Goal: Transaction & Acquisition: Book appointment/travel/reservation

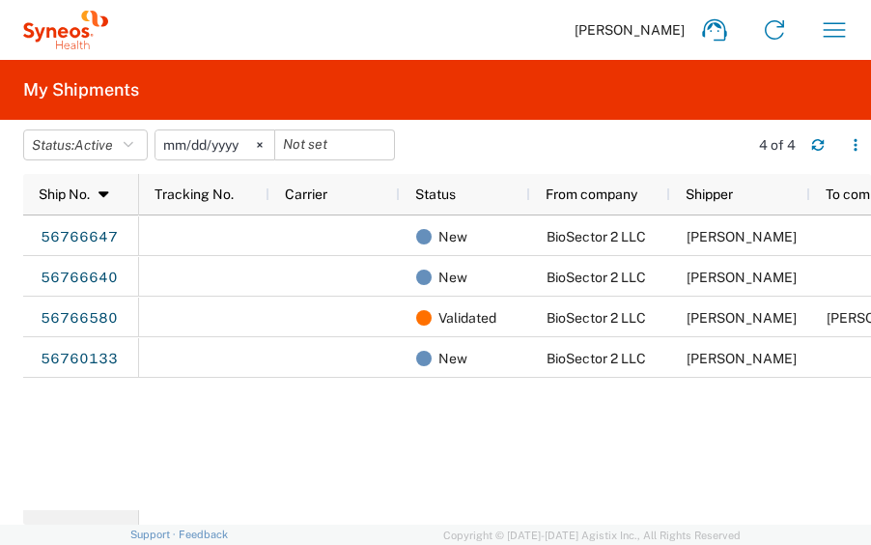
click at [869, 544] on agx-app-version "Server: 2025.19.0-49328d0a35e [DATE] 09:50:51 Client: 2025.19.0-129fbcf [DATE] …" at bounding box center [435, 534] width 871 height 20
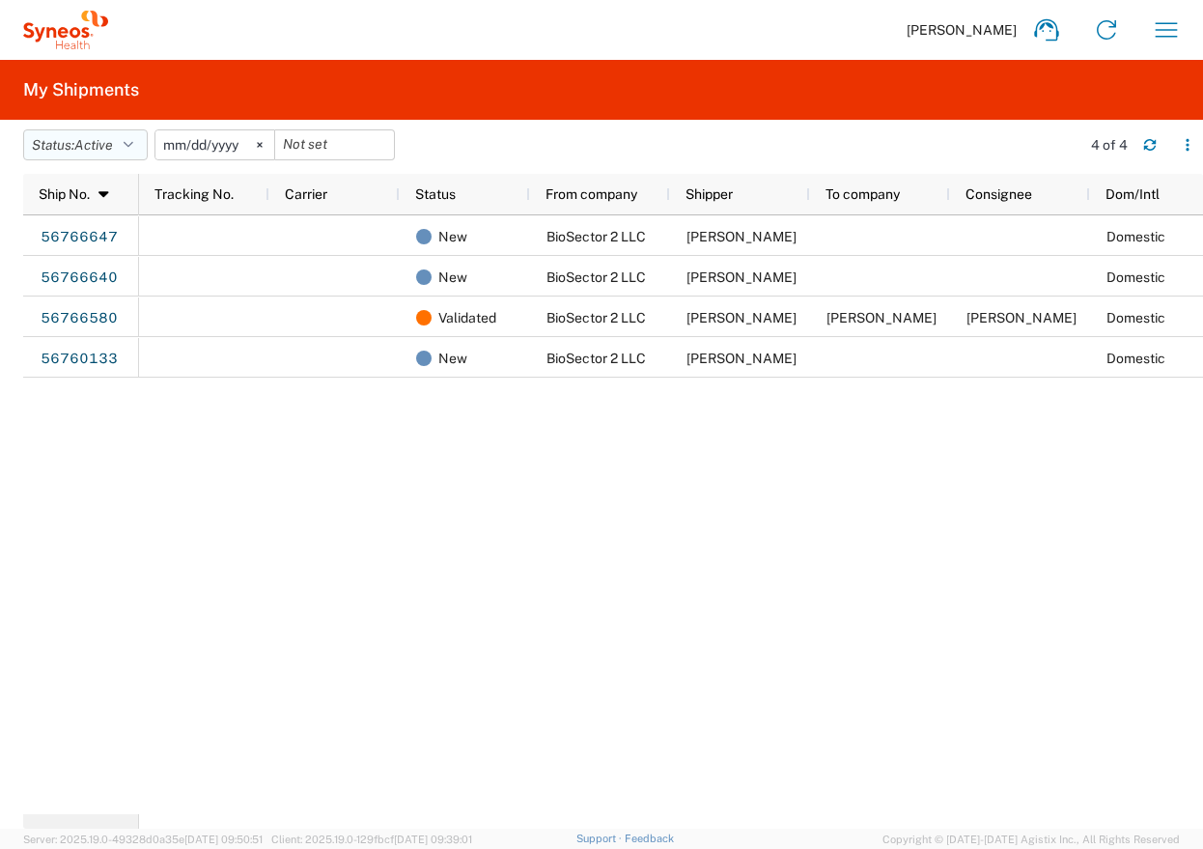
click at [79, 155] on button "Status: Active" at bounding box center [85, 144] width 125 height 31
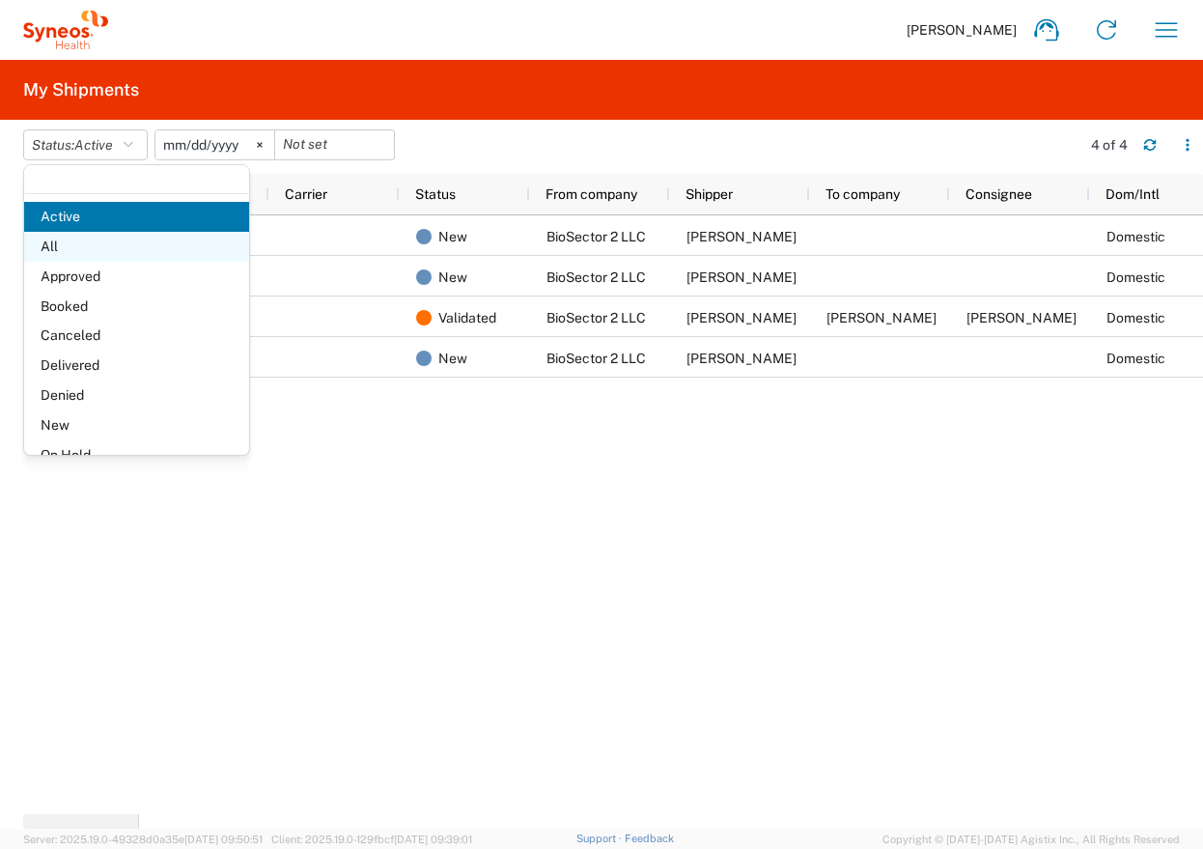
click at [126, 237] on span "All" at bounding box center [136, 247] width 225 height 30
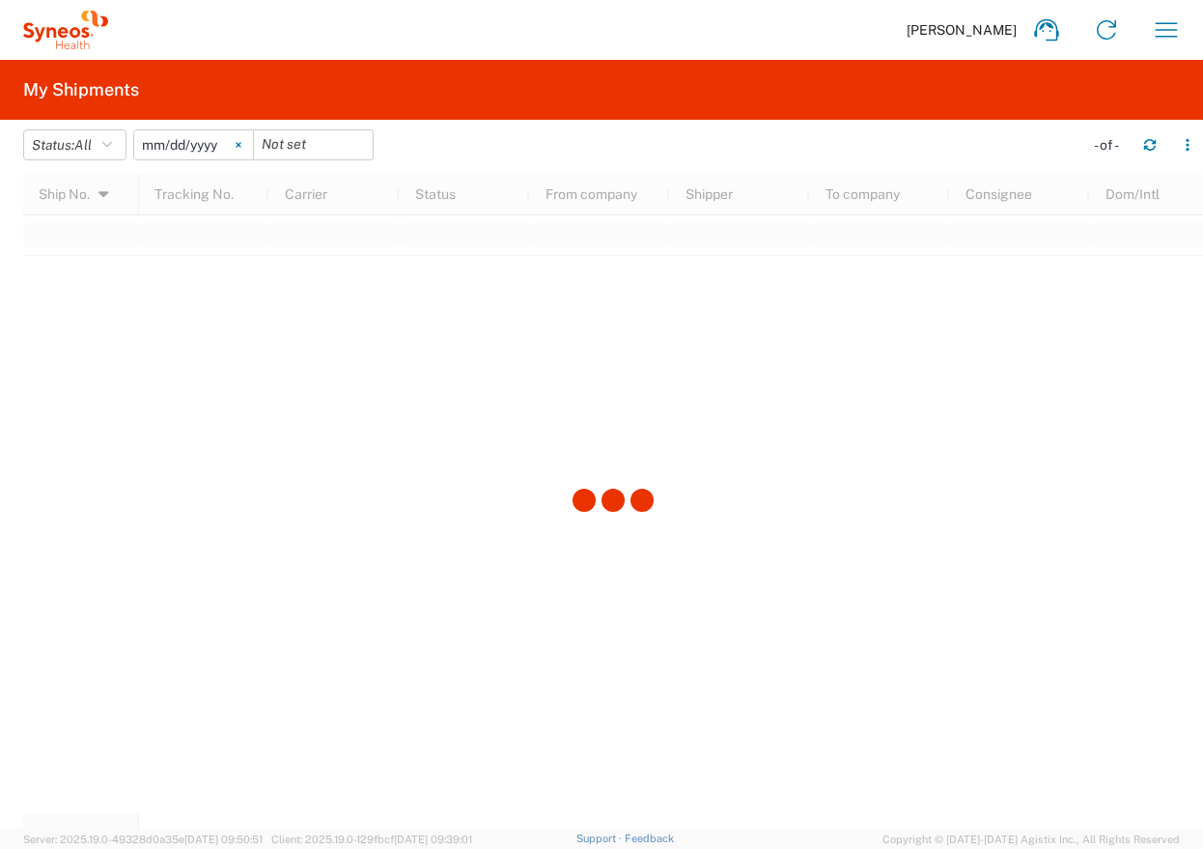
click at [242, 154] on svg-icon at bounding box center [238, 144] width 29 height 29
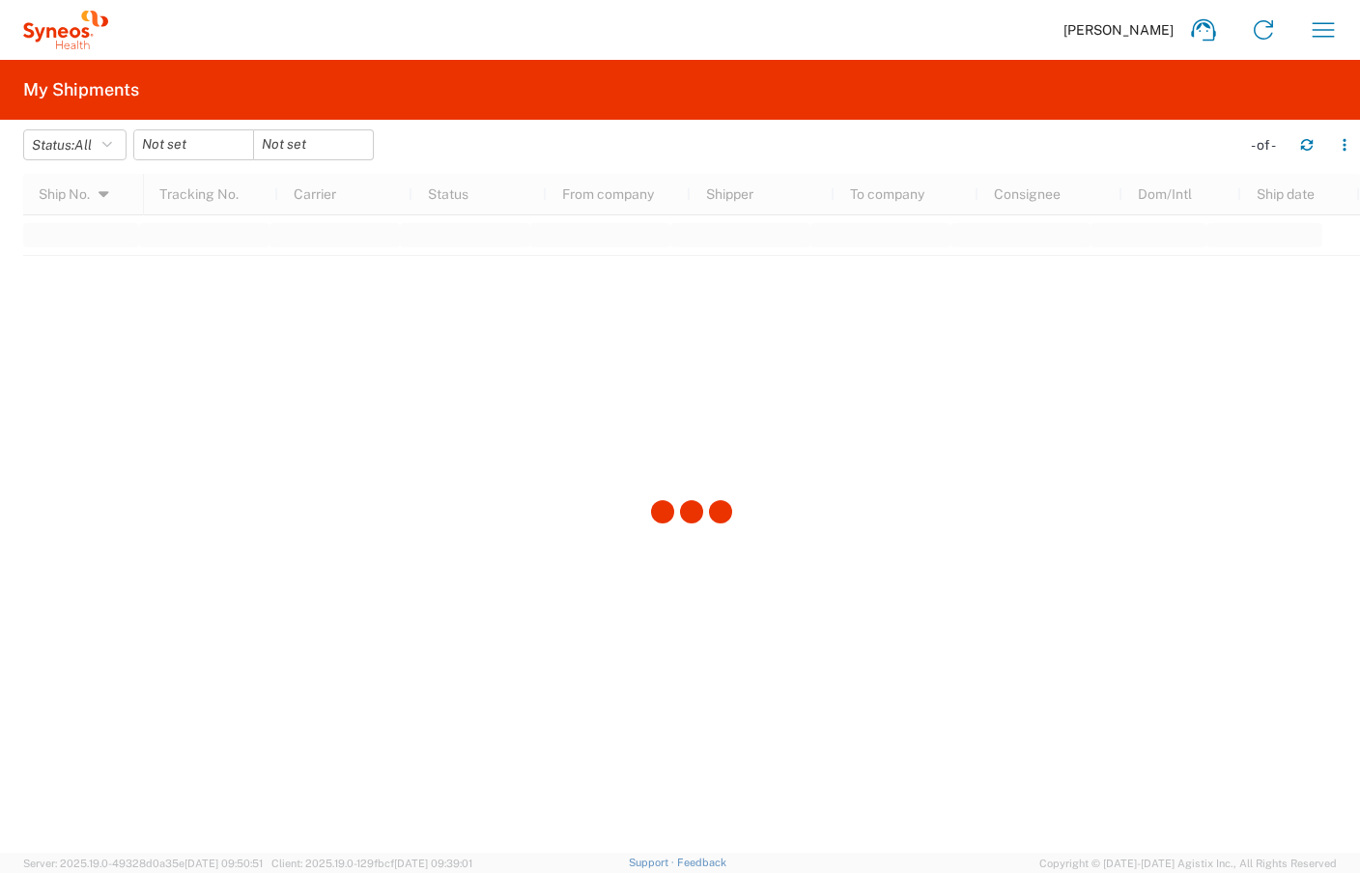
click at [442, 347] on div at bounding box center [691, 513] width 1337 height 679
click at [1327, 22] on icon "button" at bounding box center [1323, 29] width 31 height 31
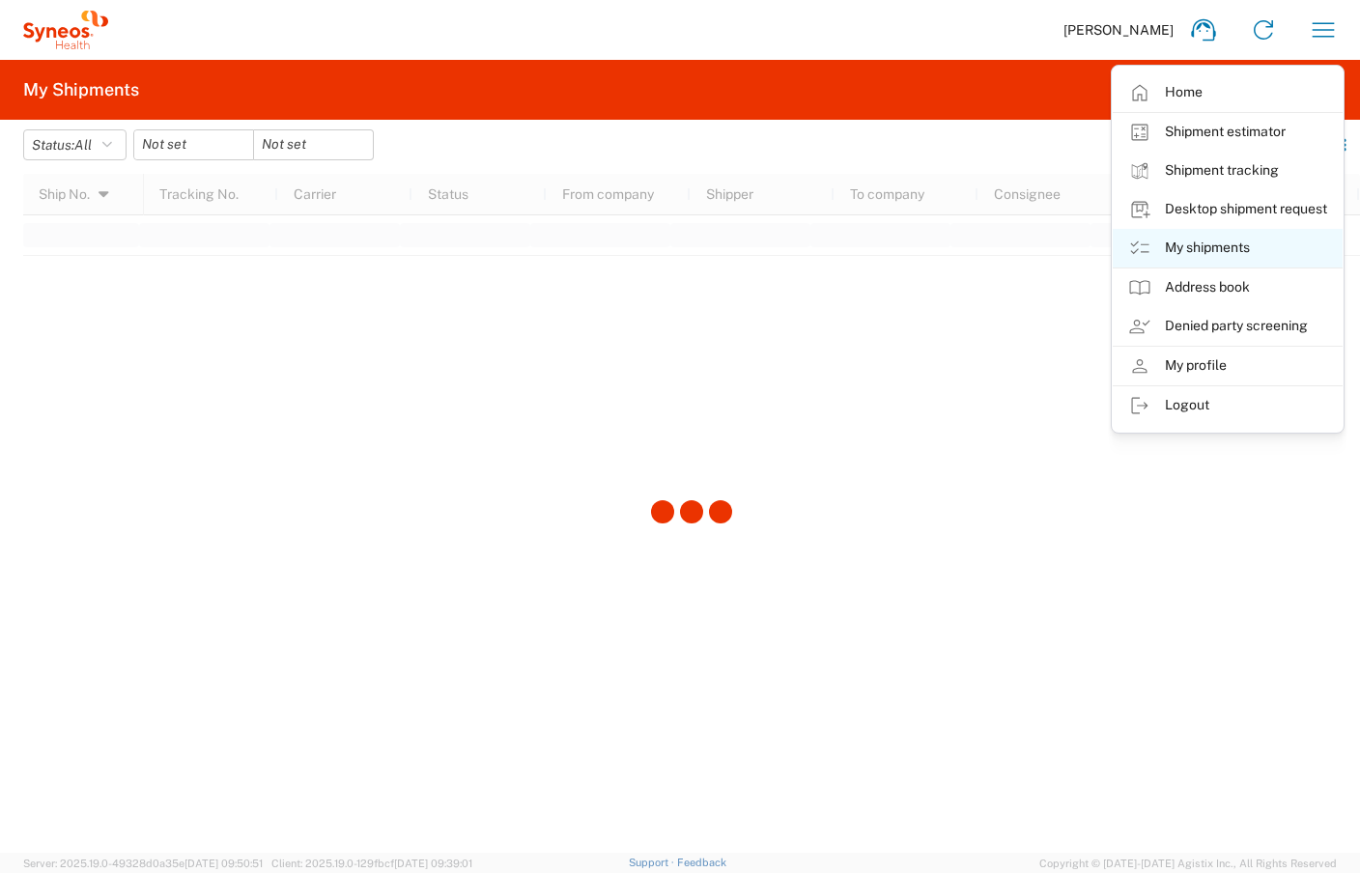
click at [1189, 240] on link "My shipments" at bounding box center [1228, 248] width 230 height 39
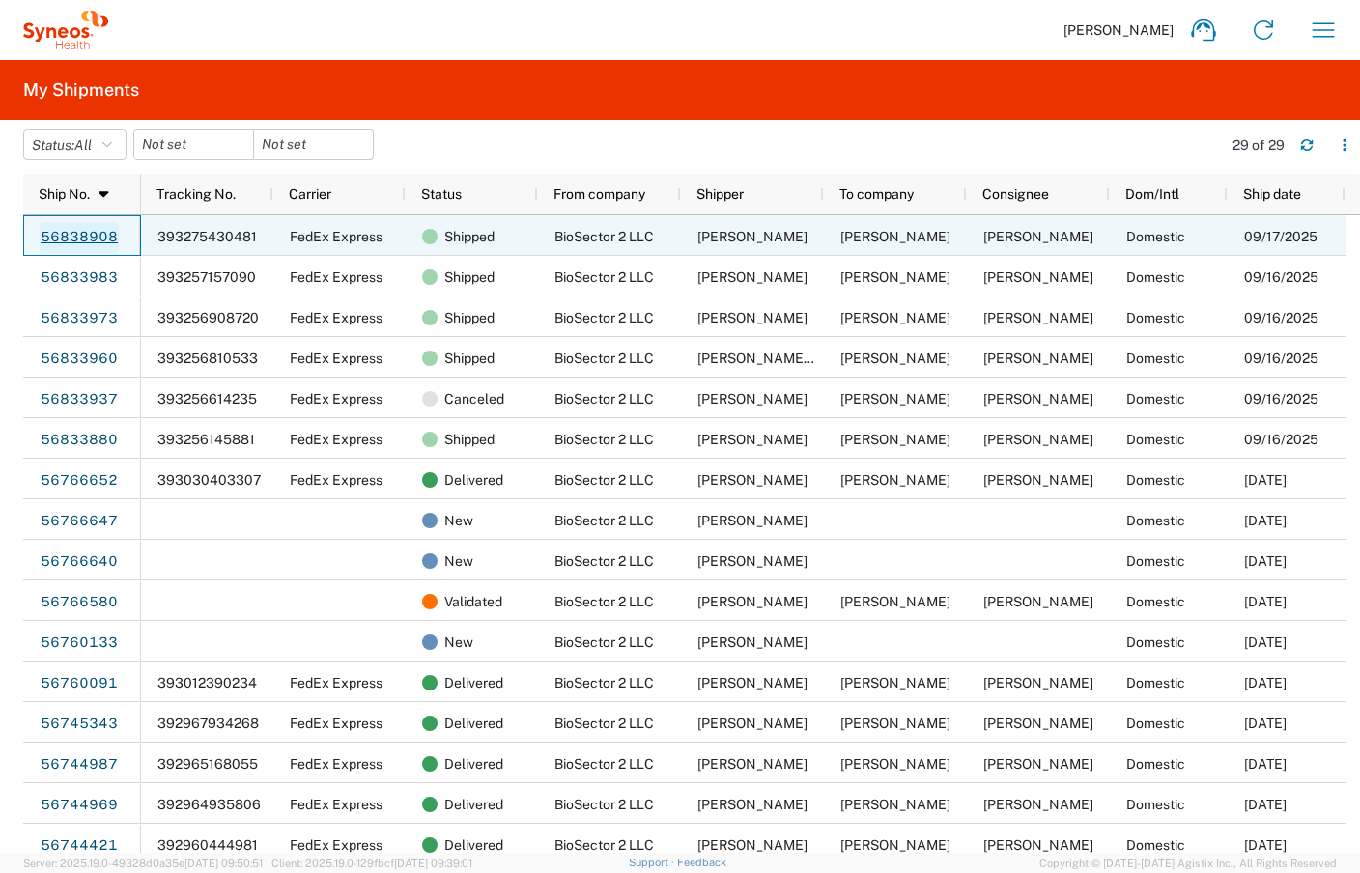
click at [110, 231] on link "56838908" at bounding box center [79, 237] width 79 height 31
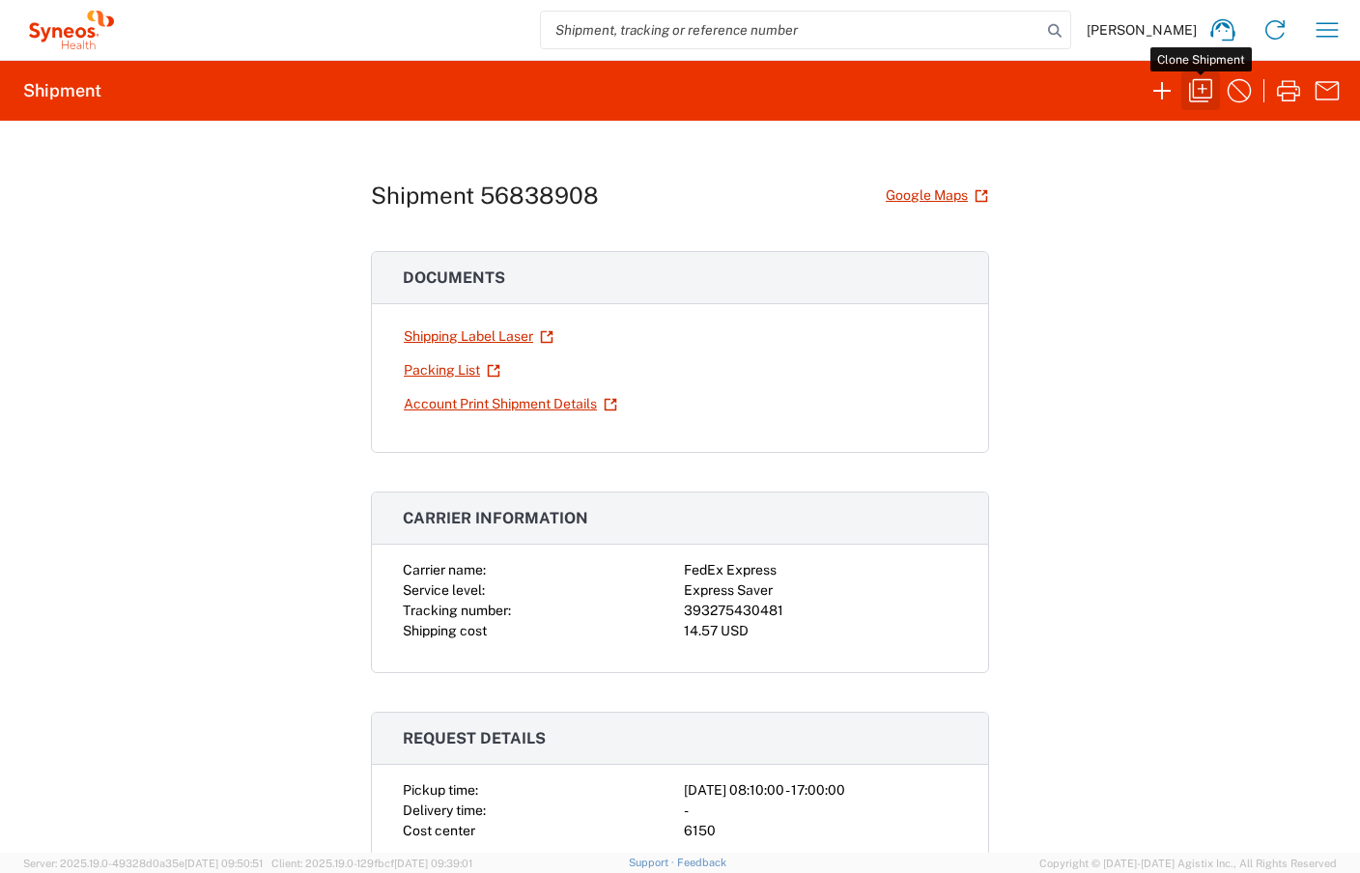
click at [1199, 102] on icon "button" at bounding box center [1200, 90] width 31 height 31
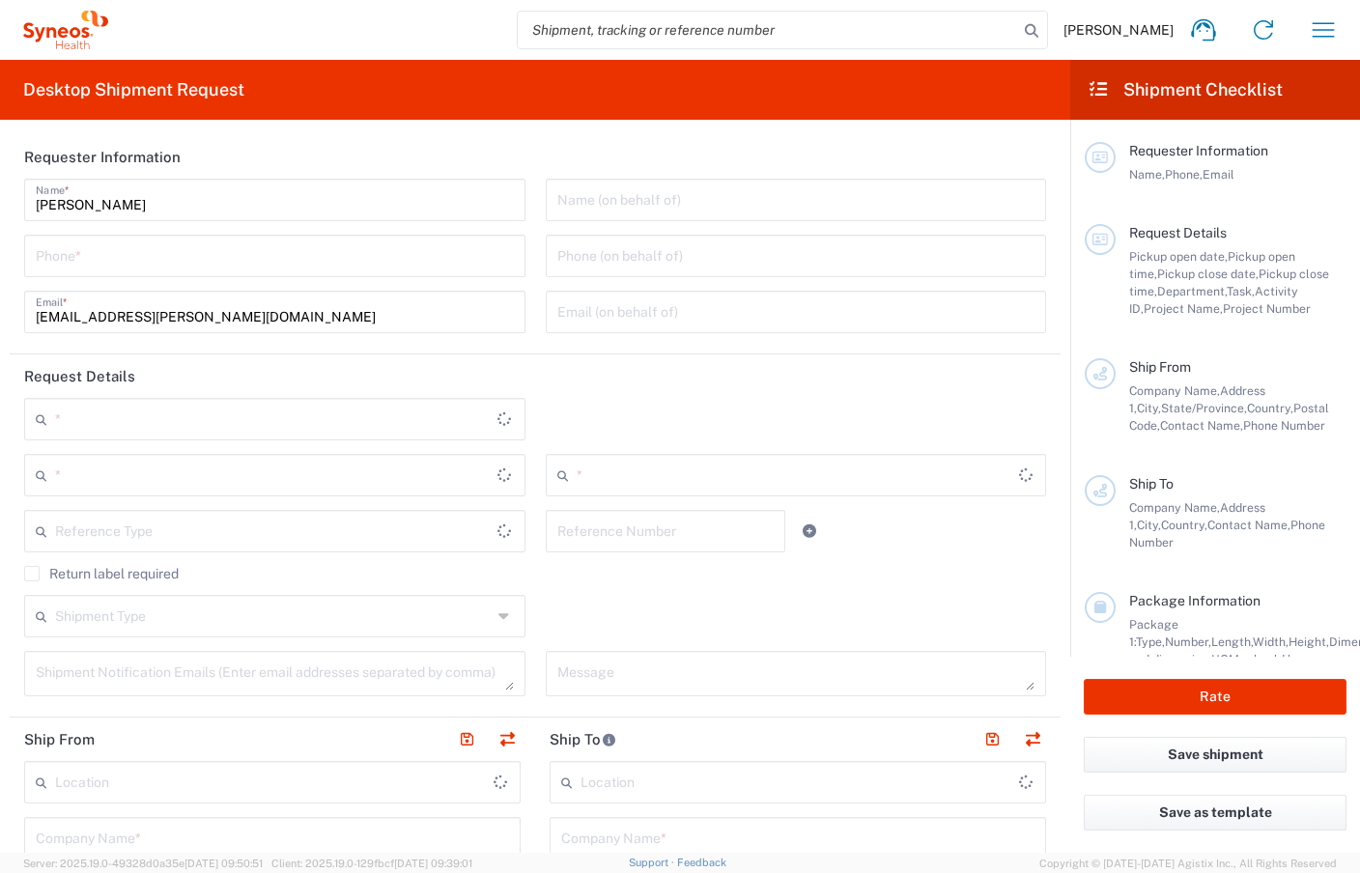
type input "4848430776"
type textarea "[EMAIL_ADDRESS][PERSON_NAME][DOMAIN_NAME]"
type input "BioSector 2 LLC"
type input "[STREET_ADDRESS][PERSON_NAME]"
type input "40th Floor"
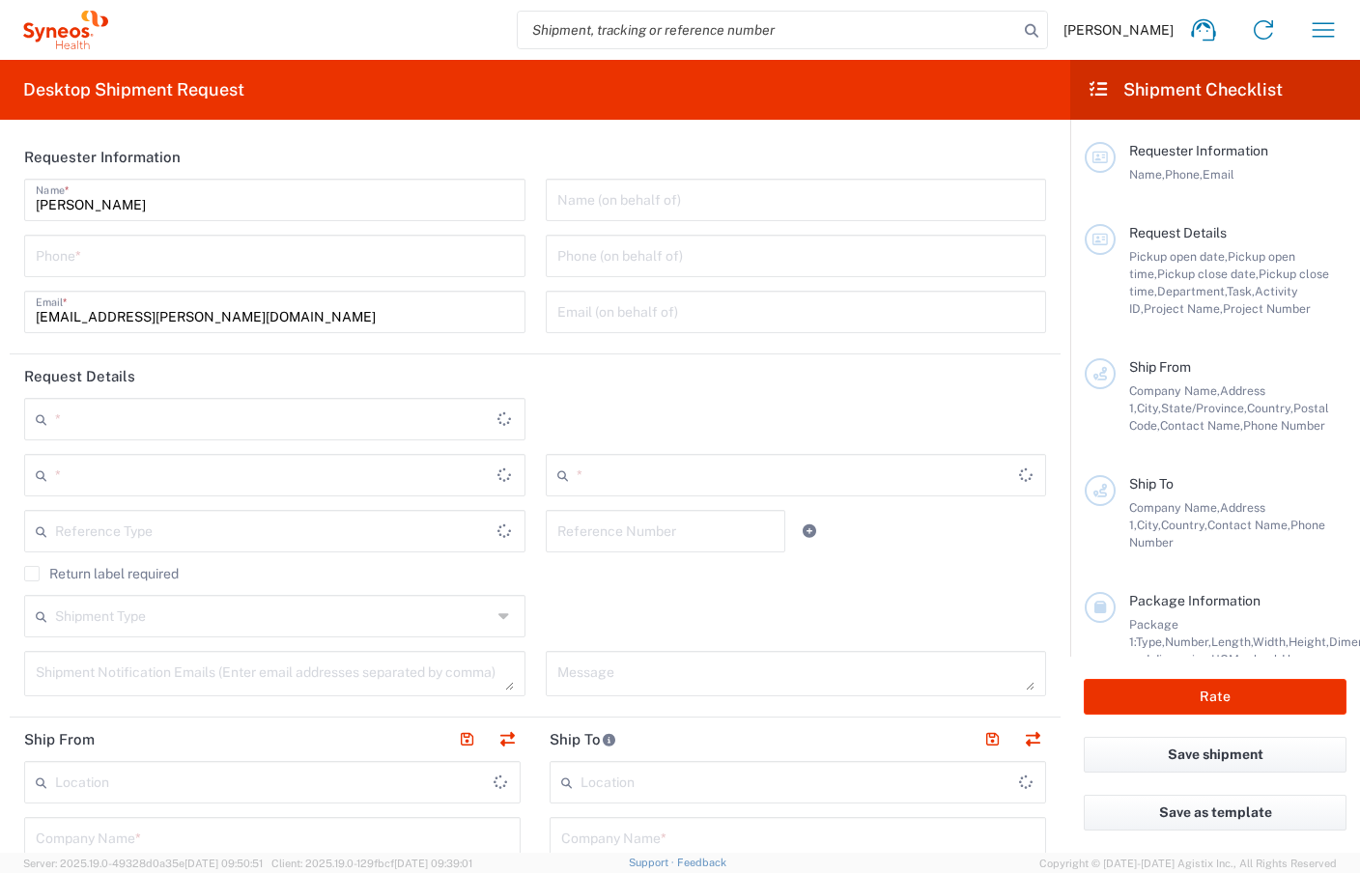
type input "[US_STATE]"
type input "10281"
type input "[PERSON_NAME]"
type input "4848430776"
type input "[EMAIL_ADDRESS][PERSON_NAME][DOMAIN_NAME]"
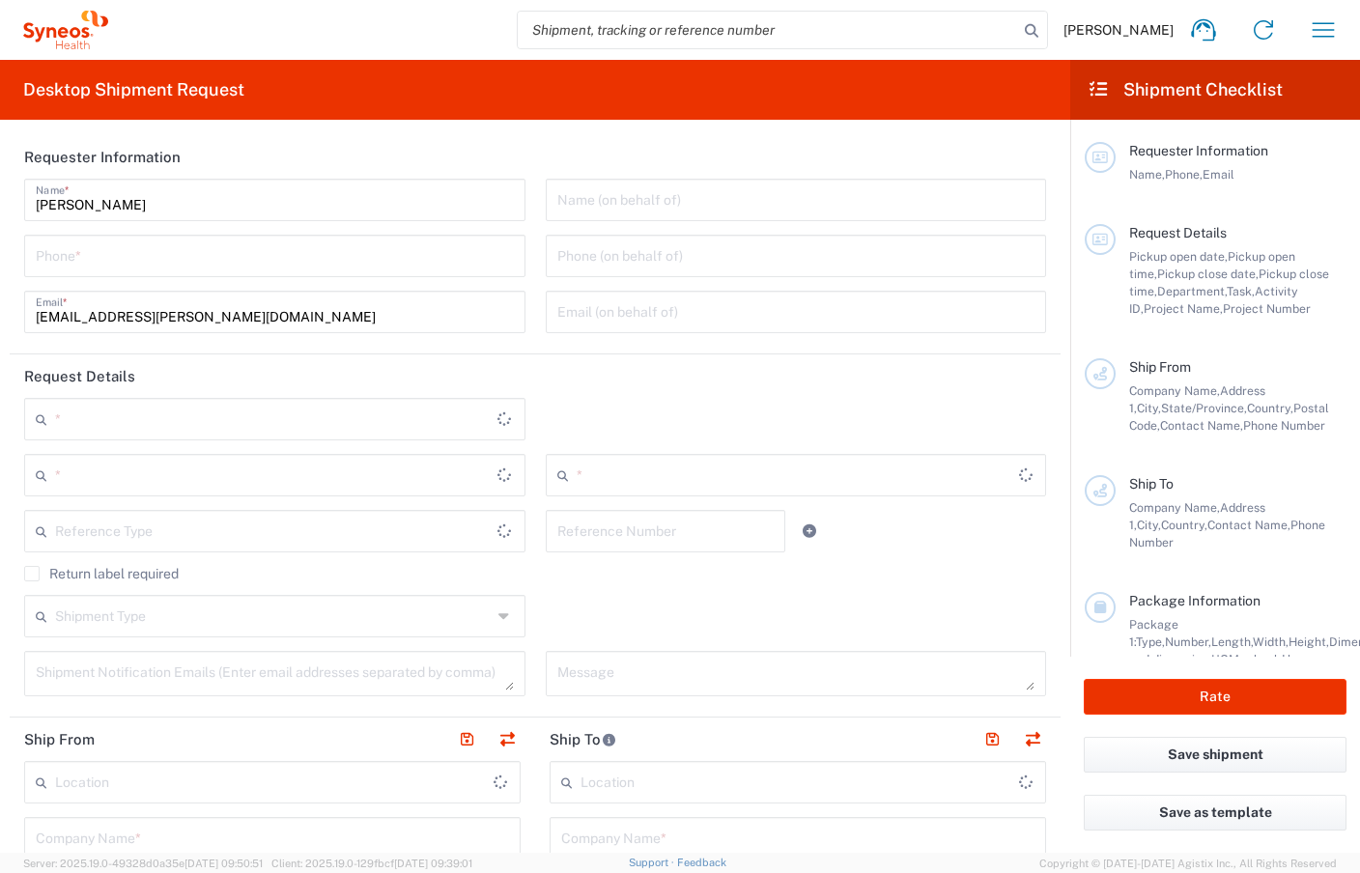
type input "[PERSON_NAME]"
type input "426 Lenox Ave"
type input "Westfield"
type input "United States"
type input "07090"
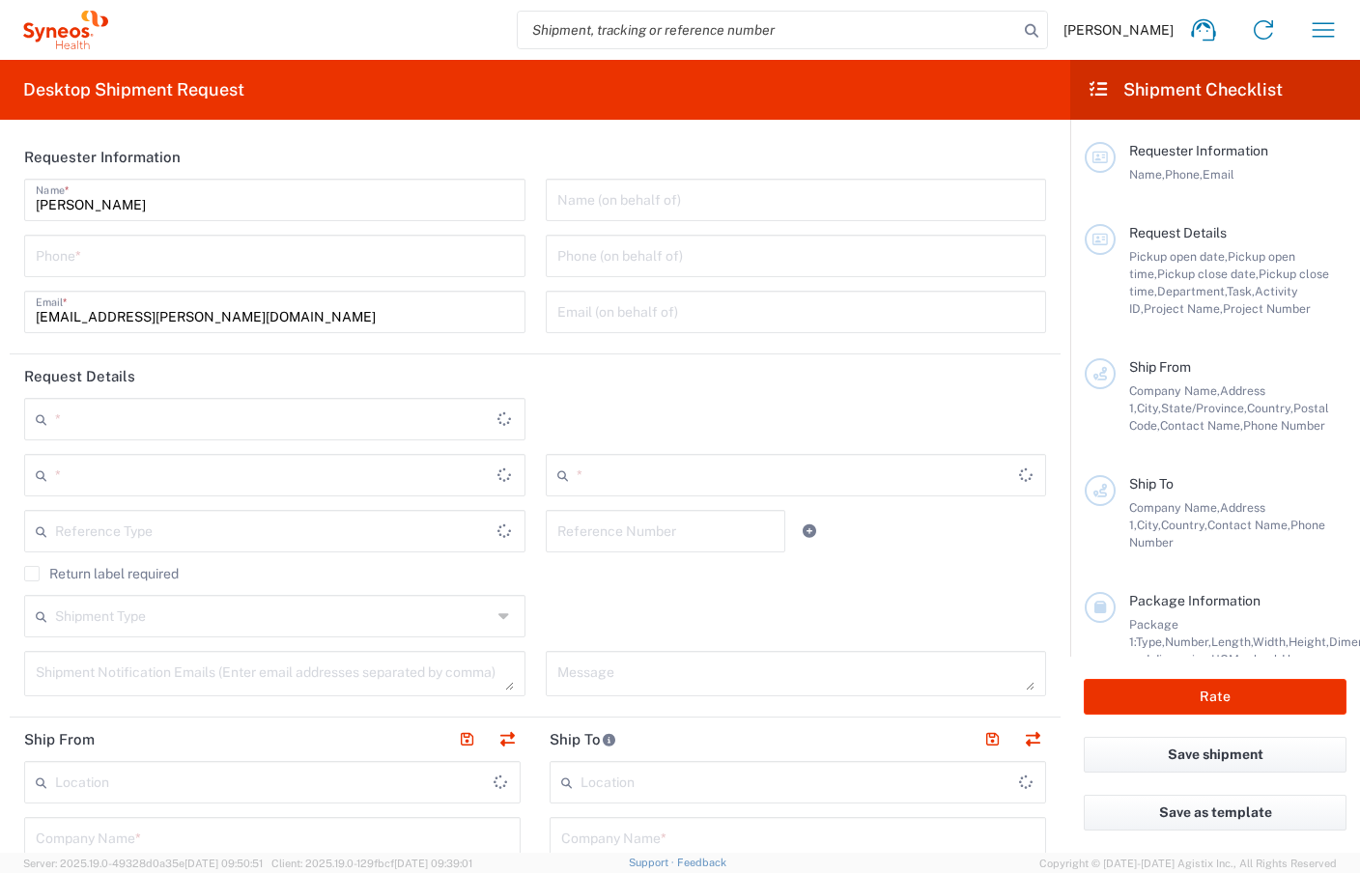
type input "[PERSON_NAME]"
type input "4848430776"
type input "Residential/Home"
type input "Sender/Shipper"
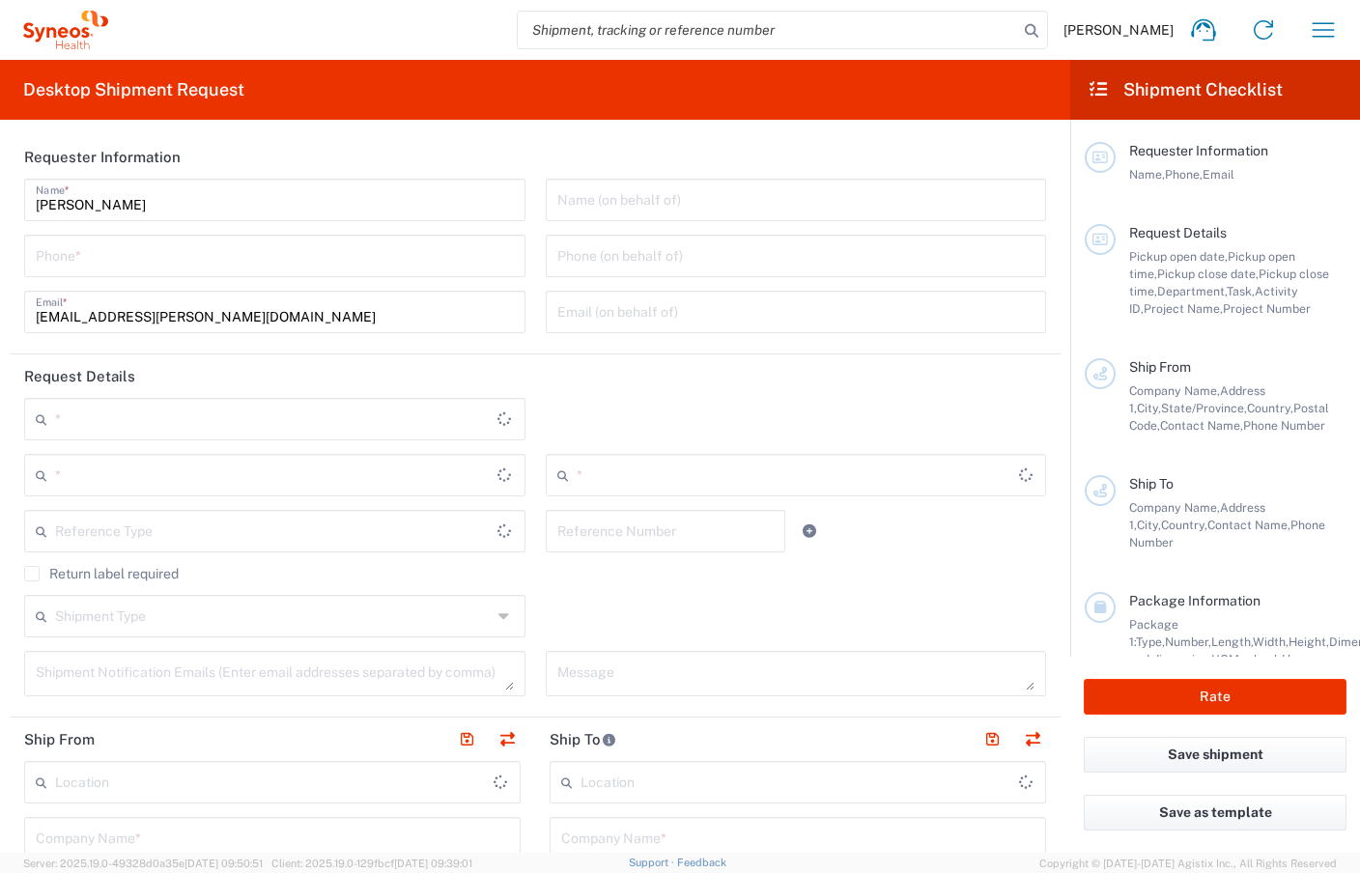
type input "Yes"
type input "[US_STATE]"
type input "United States"
type input "Business (General)"
type input "New Jersey"
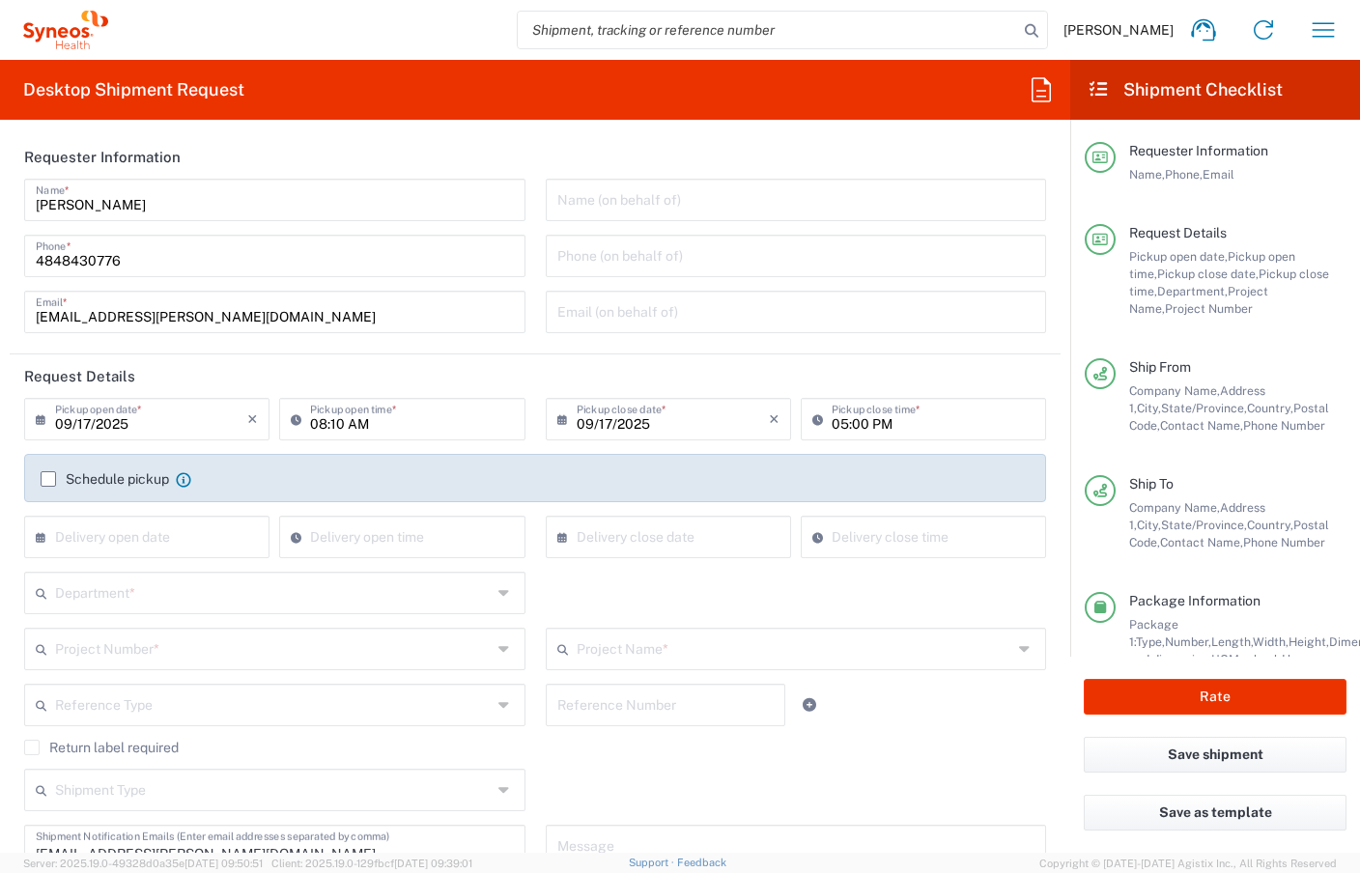
type input "[PERSON_NAME].B2NY.CL.7071183"
type input "Medium Box"
type input "USD"
type input "Galderma.GALALA.25.7071183"
type input "BioSector 2 LLC- New York US"
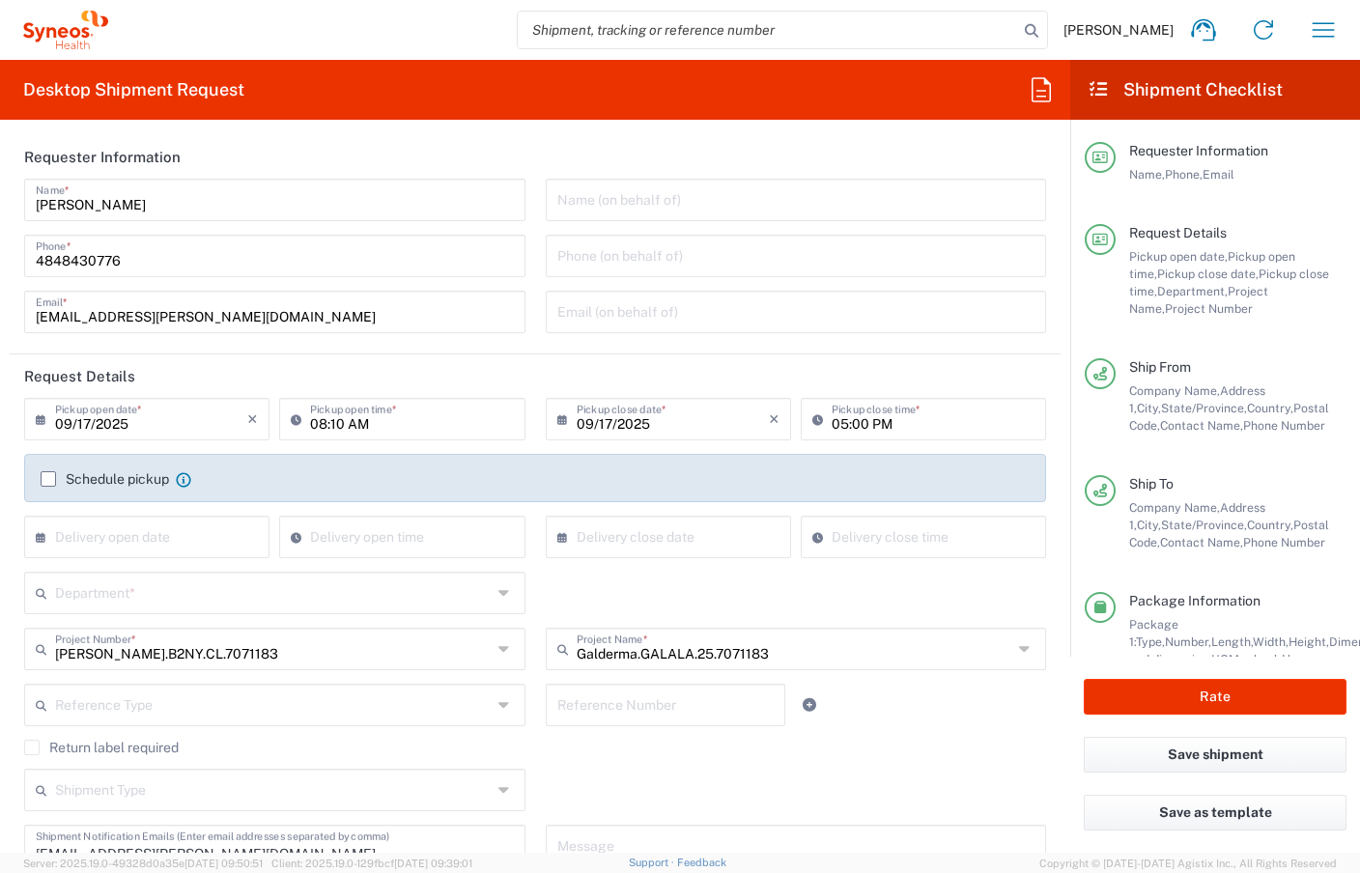
type input "BioSector 2 LLC- New York US"
type input "6150"
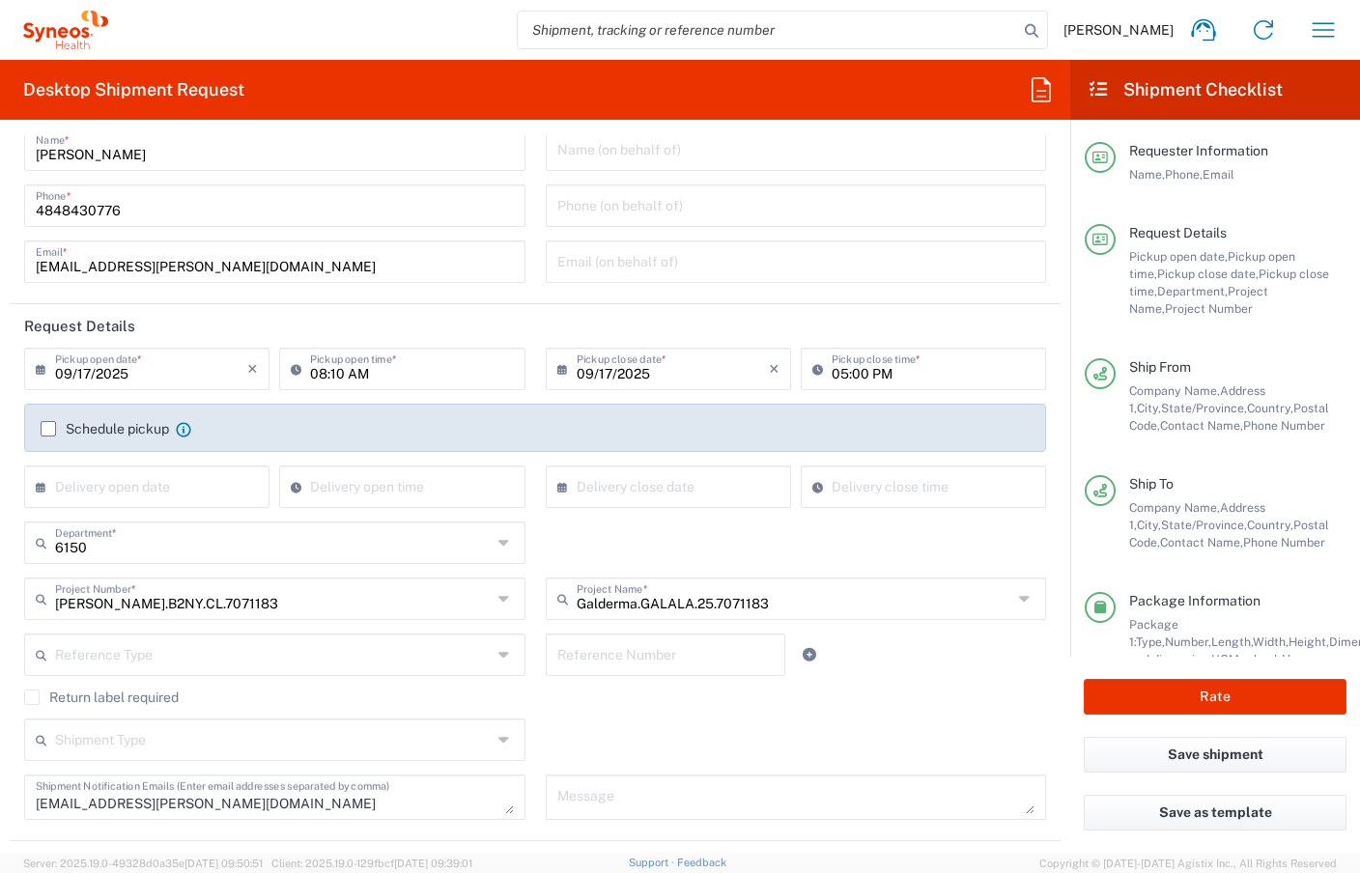
click at [333, 375] on input "08:10 AM" at bounding box center [411, 368] width 203 height 34
click at [361, 379] on input "12:10 AM" at bounding box center [411, 368] width 203 height 34
type input "12:10 PM"
click at [659, 437] on div "Schedule pickup When scheduling a pickup please be sure to meet the following c…" at bounding box center [535, 435] width 1009 height 31
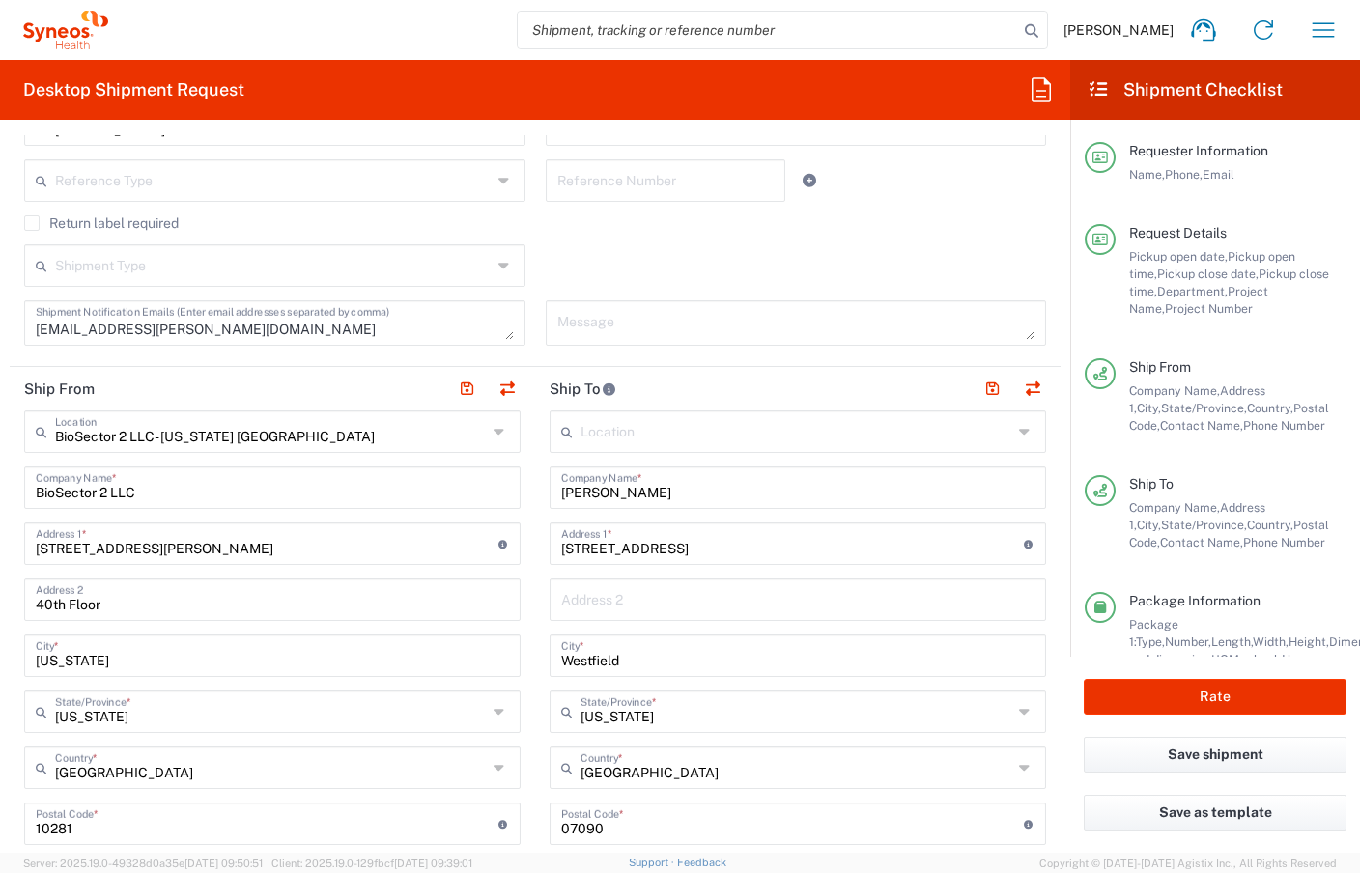
scroll to position [525, 0]
click at [593, 468] on input "[PERSON_NAME]" at bounding box center [797, 485] width 473 height 34
click at [683, 488] on input "[PERSON_NAME]" at bounding box center [797, 485] width 473 height 34
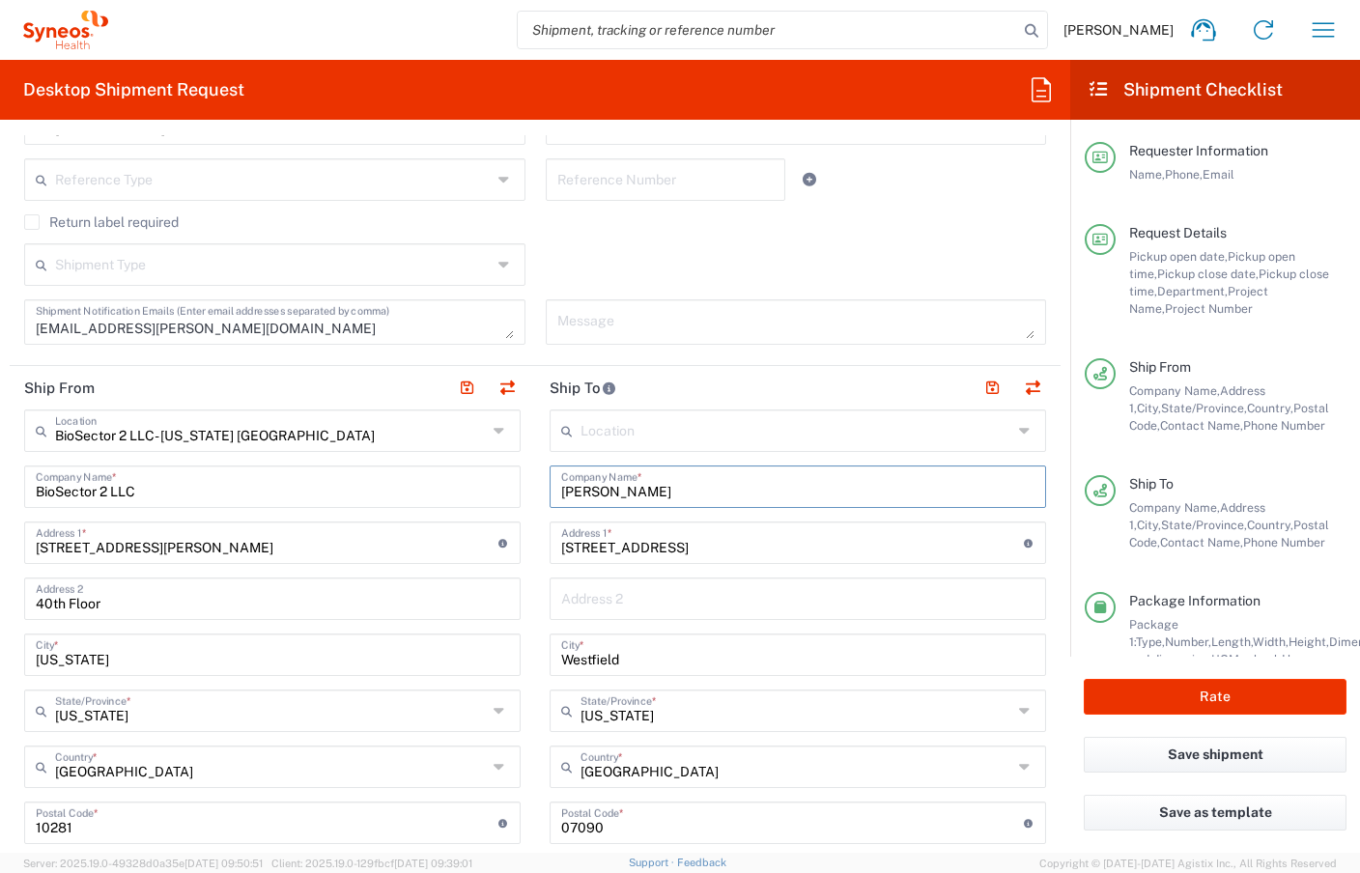
type input "[PERSON_NAME]"
click at [619, 560] on div "426 Lenox Ave Address 1 * For cross streets use street names with '&' or 'and' …" at bounding box center [798, 543] width 496 height 42
click at [612, 557] on div "426 Lenox Ave Address 1 * For cross streets use street names with '&' or 'and' …" at bounding box center [798, 543] width 496 height 42
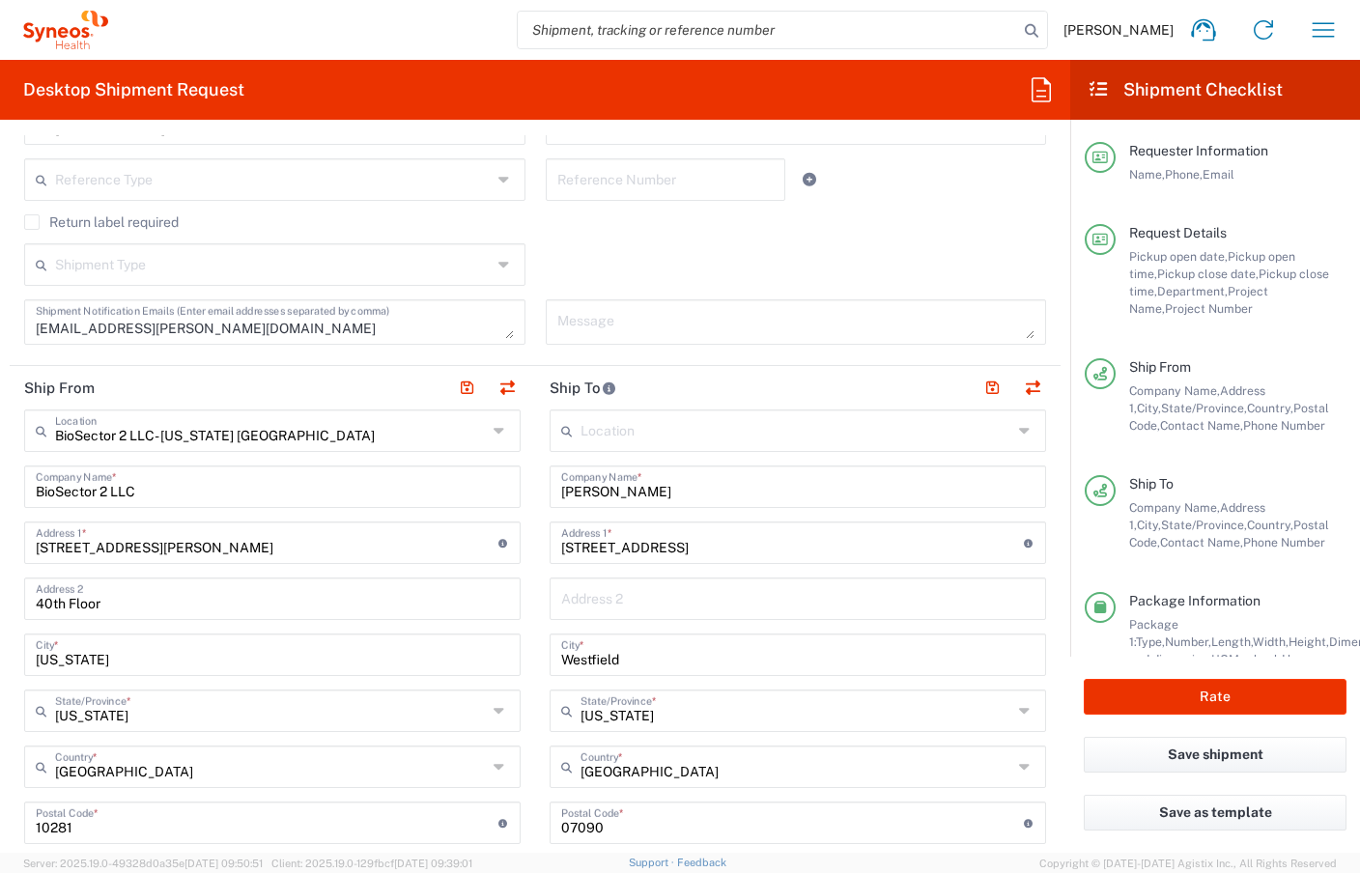
click at [612, 557] on div "426 Lenox Ave Address 1 * For cross streets use street names with '&' or 'and' …" at bounding box center [798, 543] width 496 height 42
paste input "[STREET_ADDRESS]"
type input "[STREET_ADDRESS]"
click at [621, 648] on input "Westfield" at bounding box center [797, 653] width 473 height 34
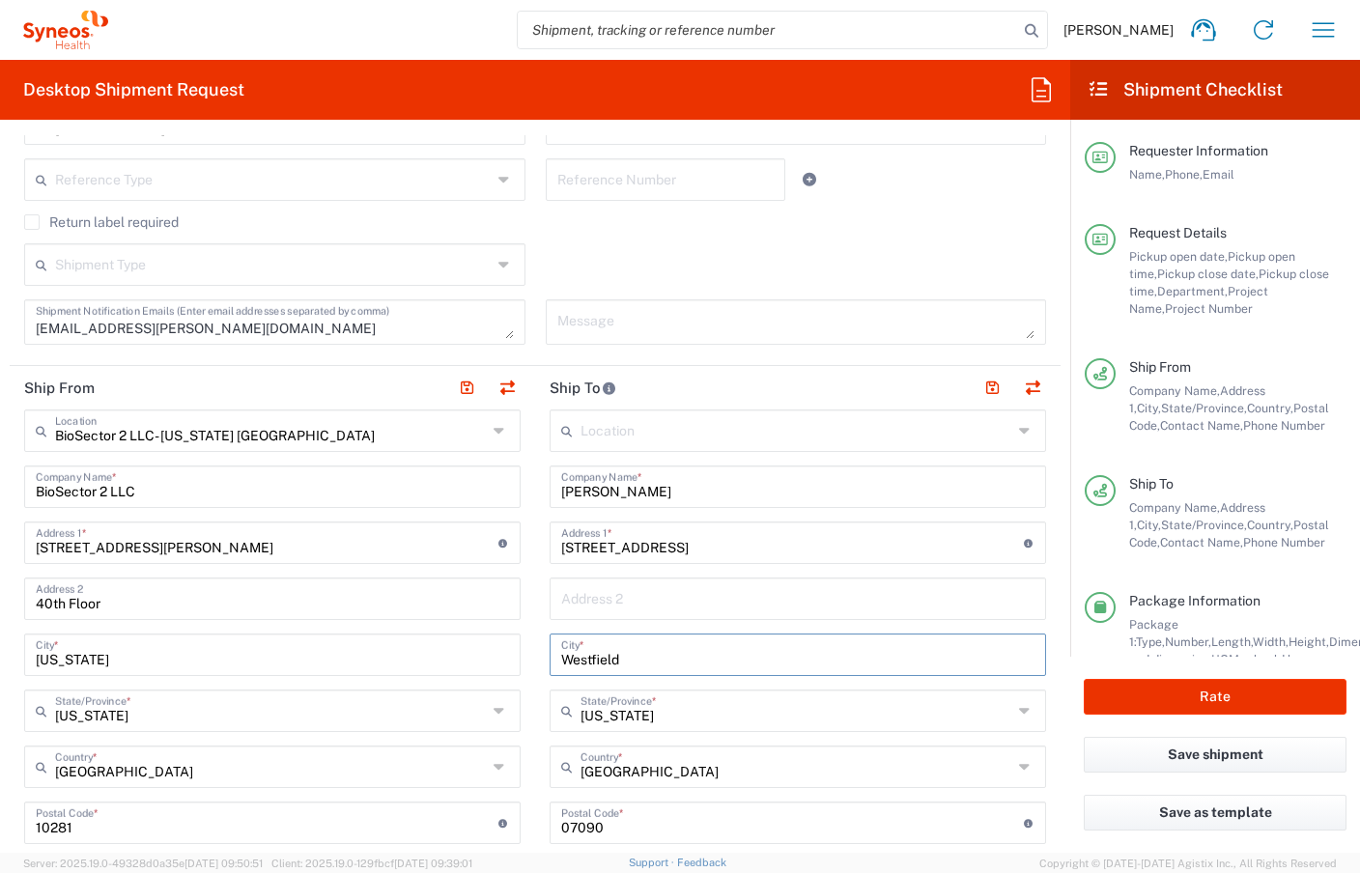
paste input "Senoia"
type input "Senoia"
click at [627, 702] on input "New Jersey" at bounding box center [796, 709] width 432 height 34
click at [603, 673] on span "Georgia" at bounding box center [786, 671] width 485 height 30
type input "Georgia"
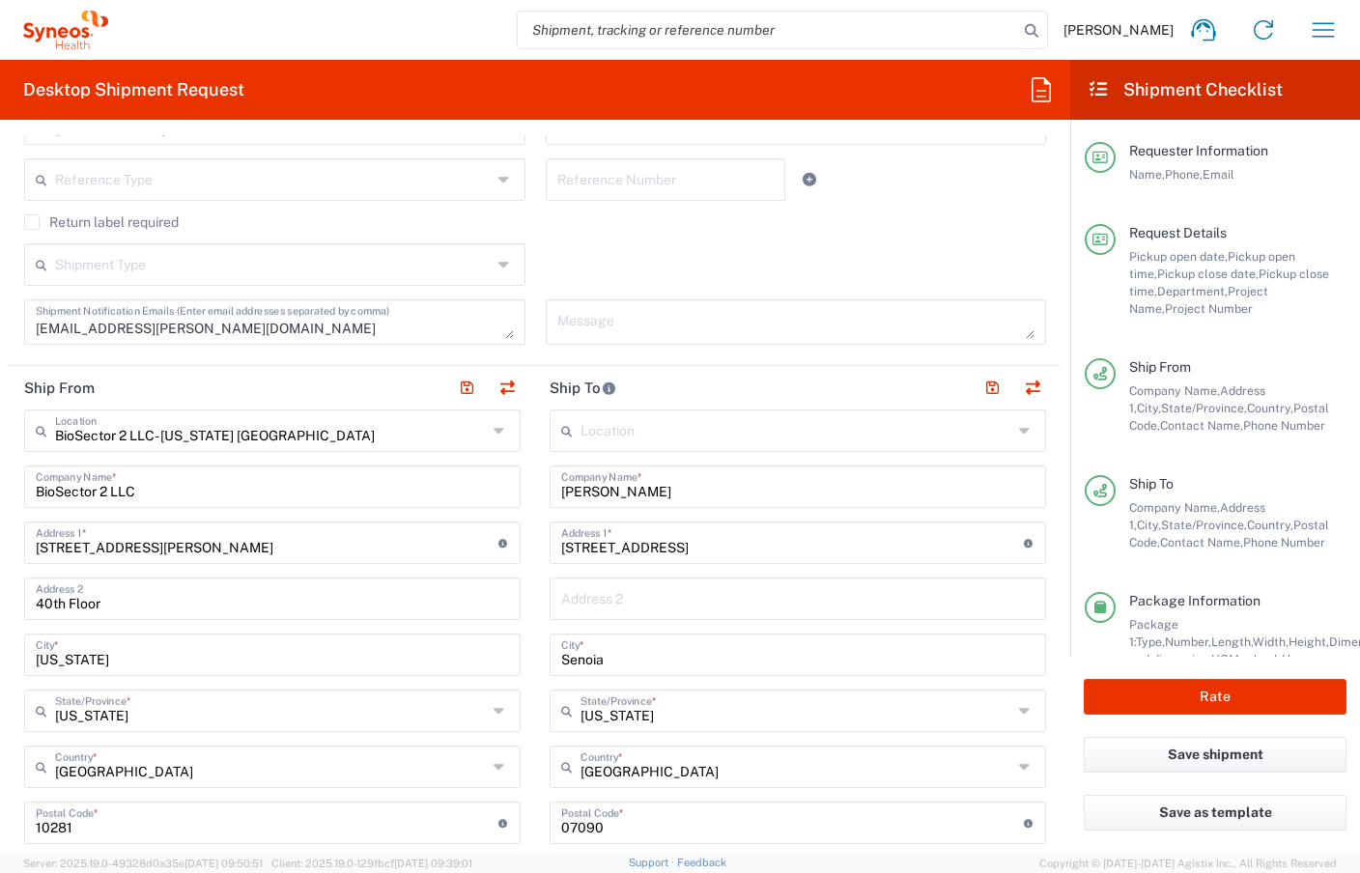
click at [586, 819] on input "undefined" at bounding box center [792, 821] width 463 height 34
paste input "30276"
type input "30276"
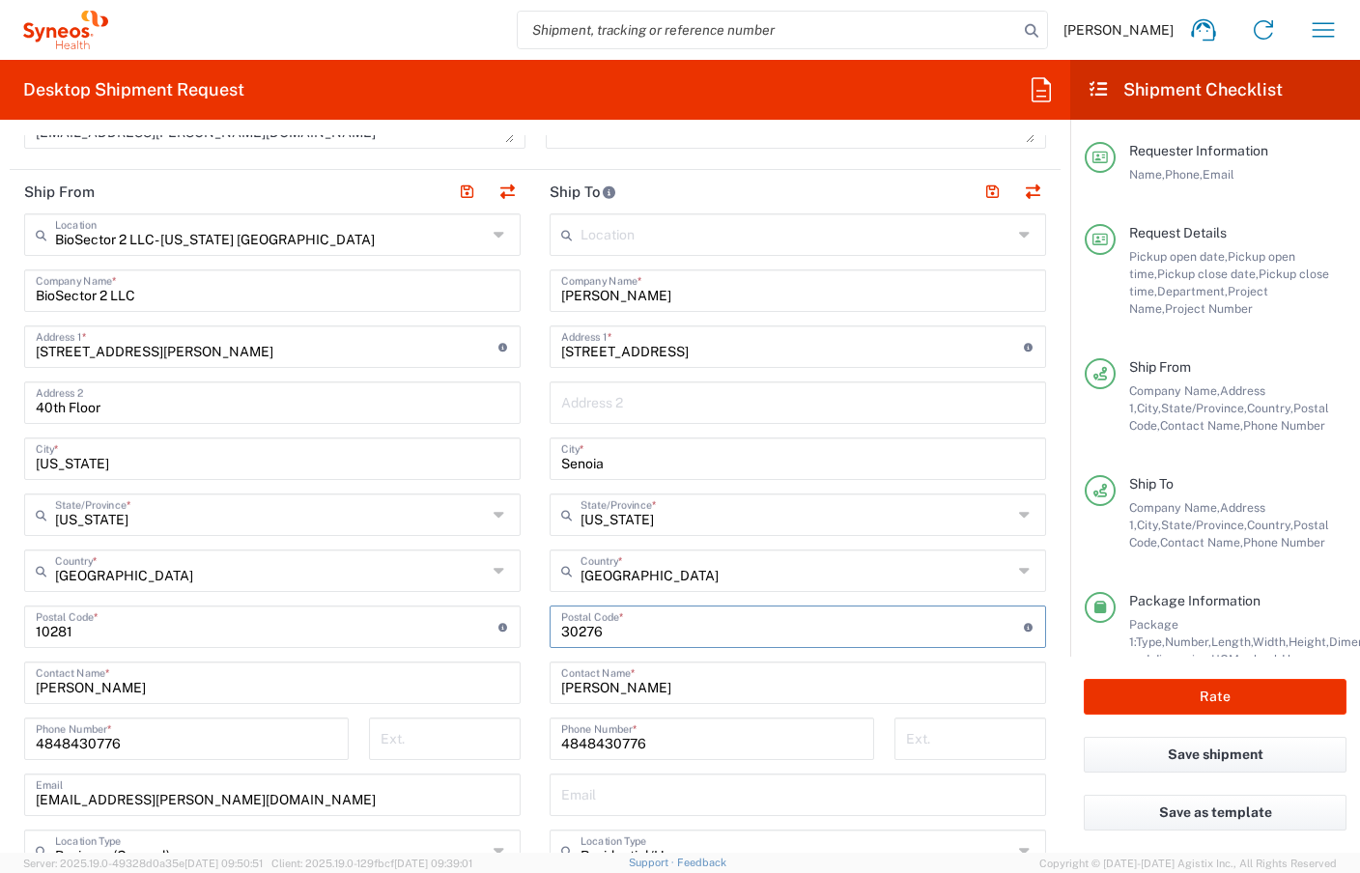
click at [599, 727] on input "4848430776" at bounding box center [711, 737] width 301 height 34
paste input "[PHONE_NUMBER]"
type input "[PHONE_NUMBER]"
click at [652, 286] on input "[PERSON_NAME]" at bounding box center [797, 289] width 473 height 34
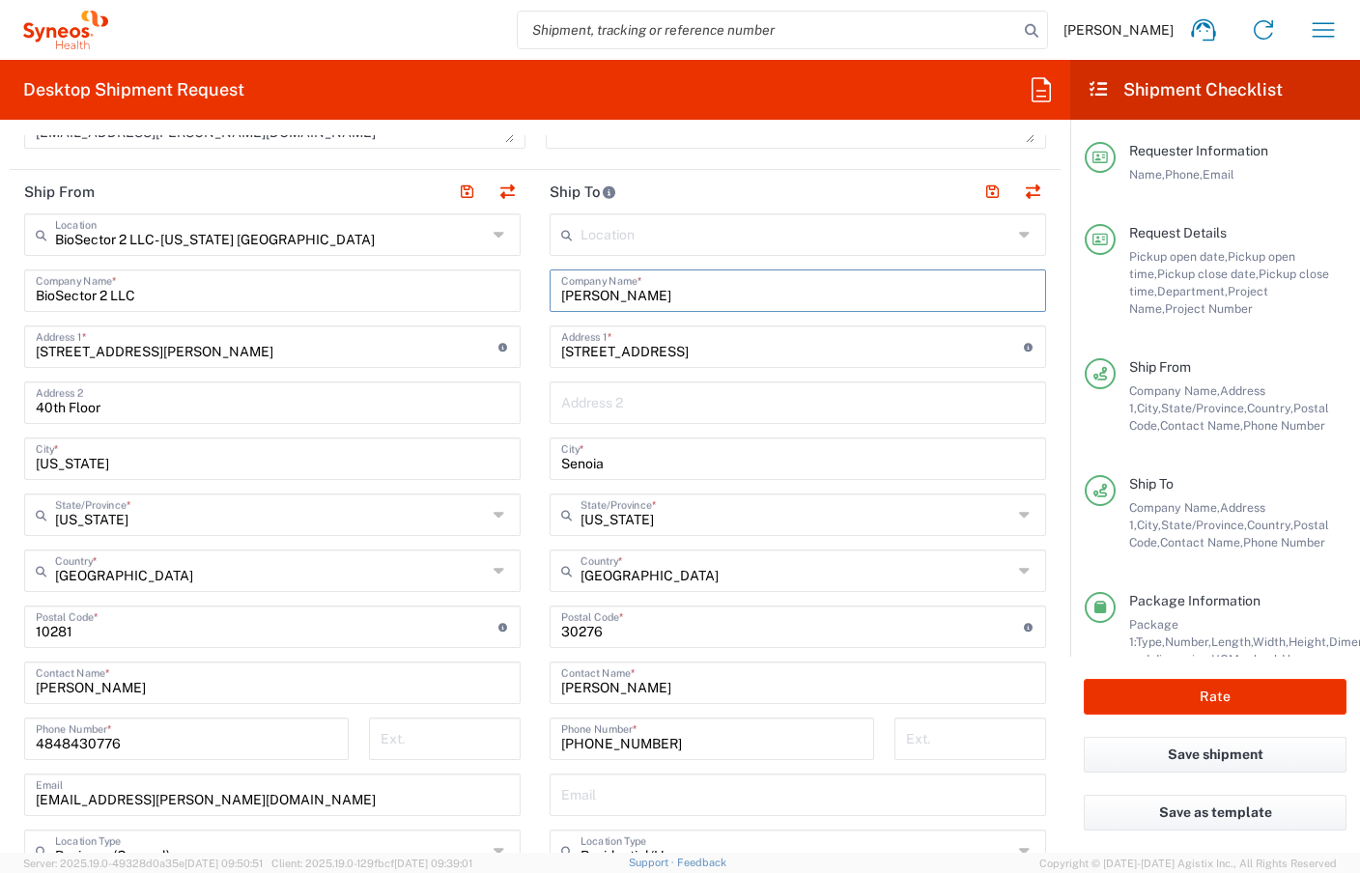
click at [652, 286] on input "[PERSON_NAME]" at bounding box center [797, 289] width 473 height 34
click at [612, 682] on input "[PERSON_NAME]" at bounding box center [797, 681] width 473 height 34
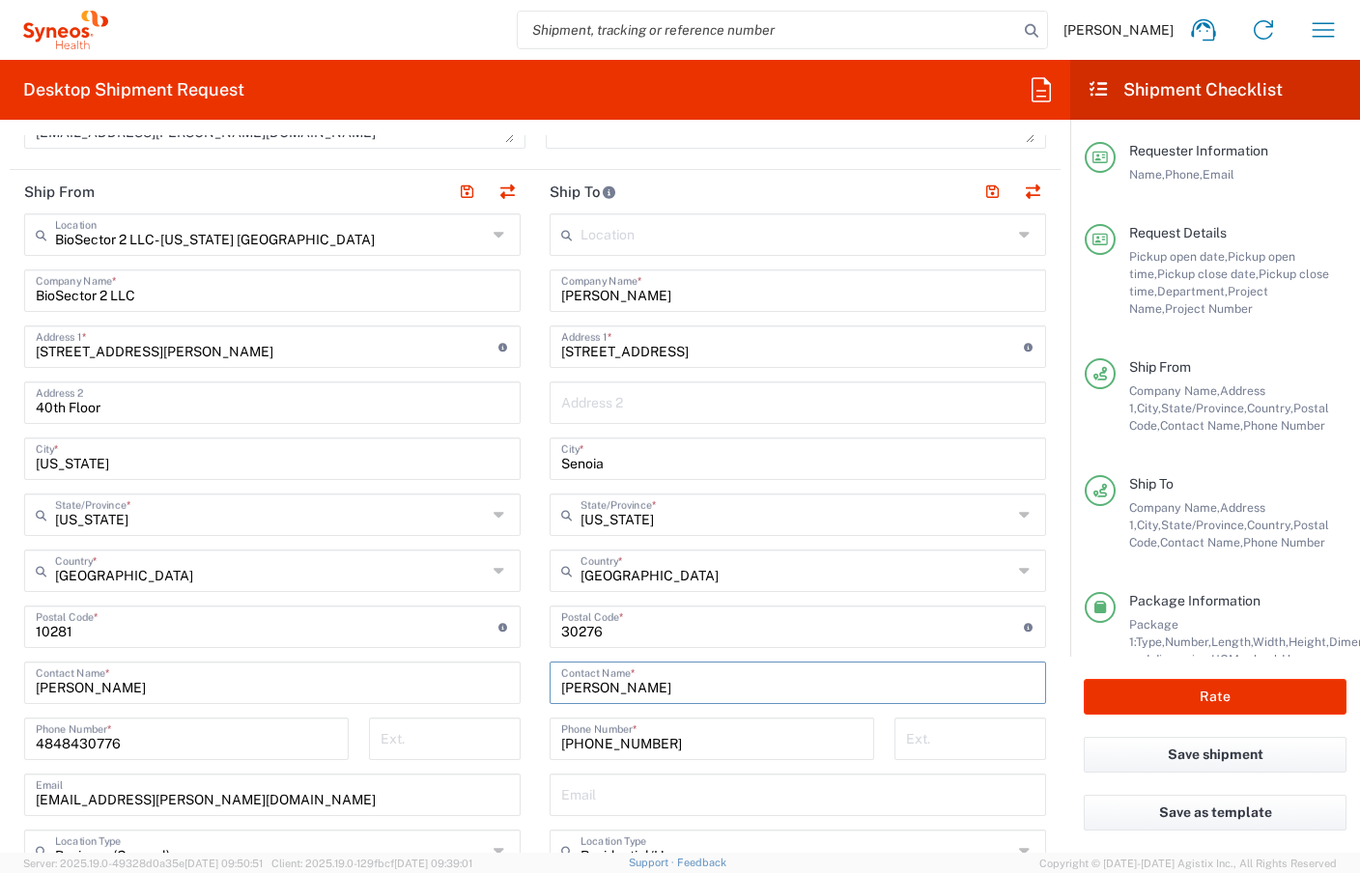
paste input "[PERSON_NAME]"
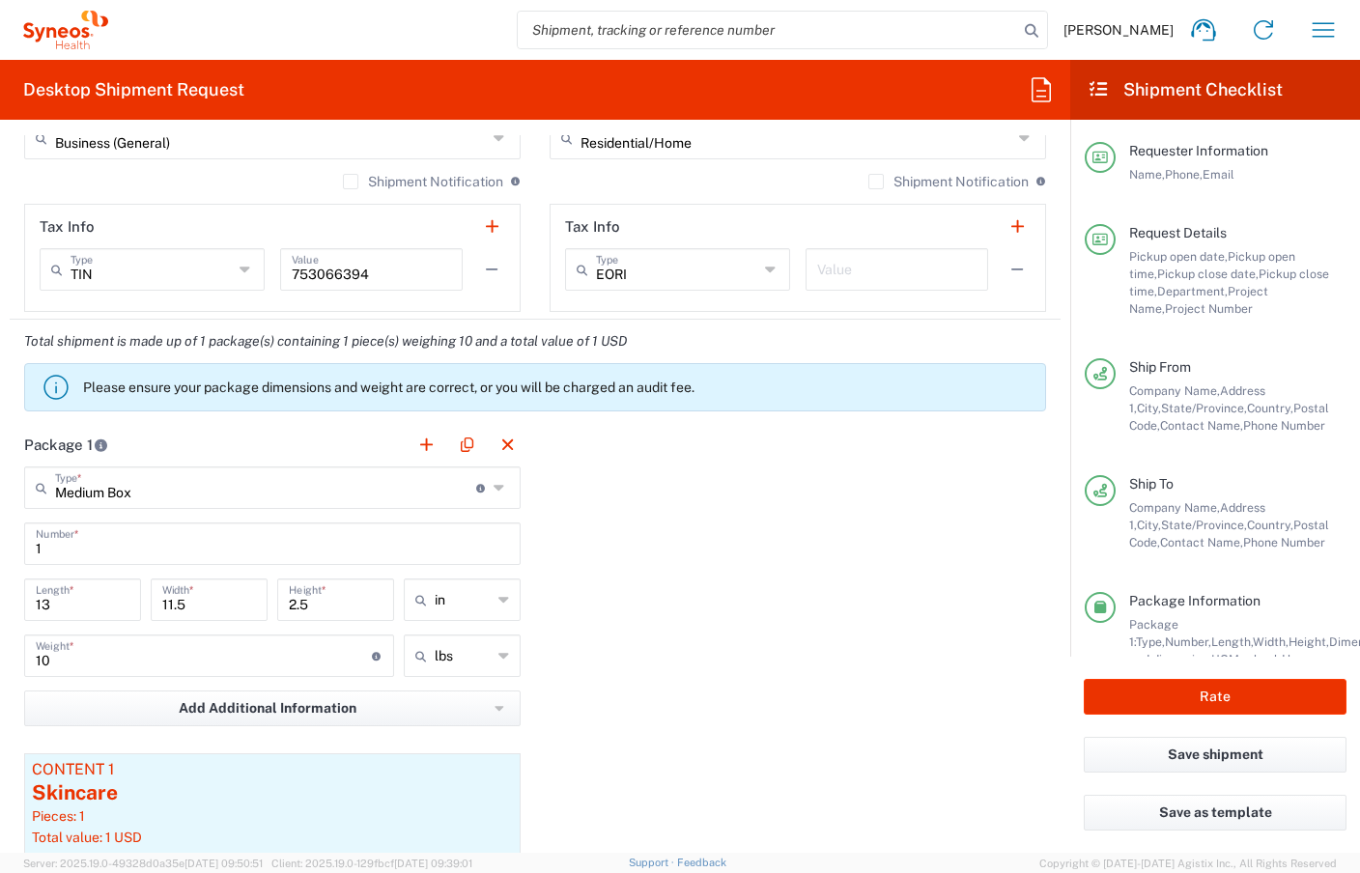
scroll to position [1433, 0]
type input "[PERSON_NAME]"
click at [723, 610] on div "Package 1 Medium Box Type * Material used to package goods Medium Box Envelope …" at bounding box center [535, 693] width 1051 height 538
click at [118, 478] on input "text" at bounding box center [265, 487] width 421 height 34
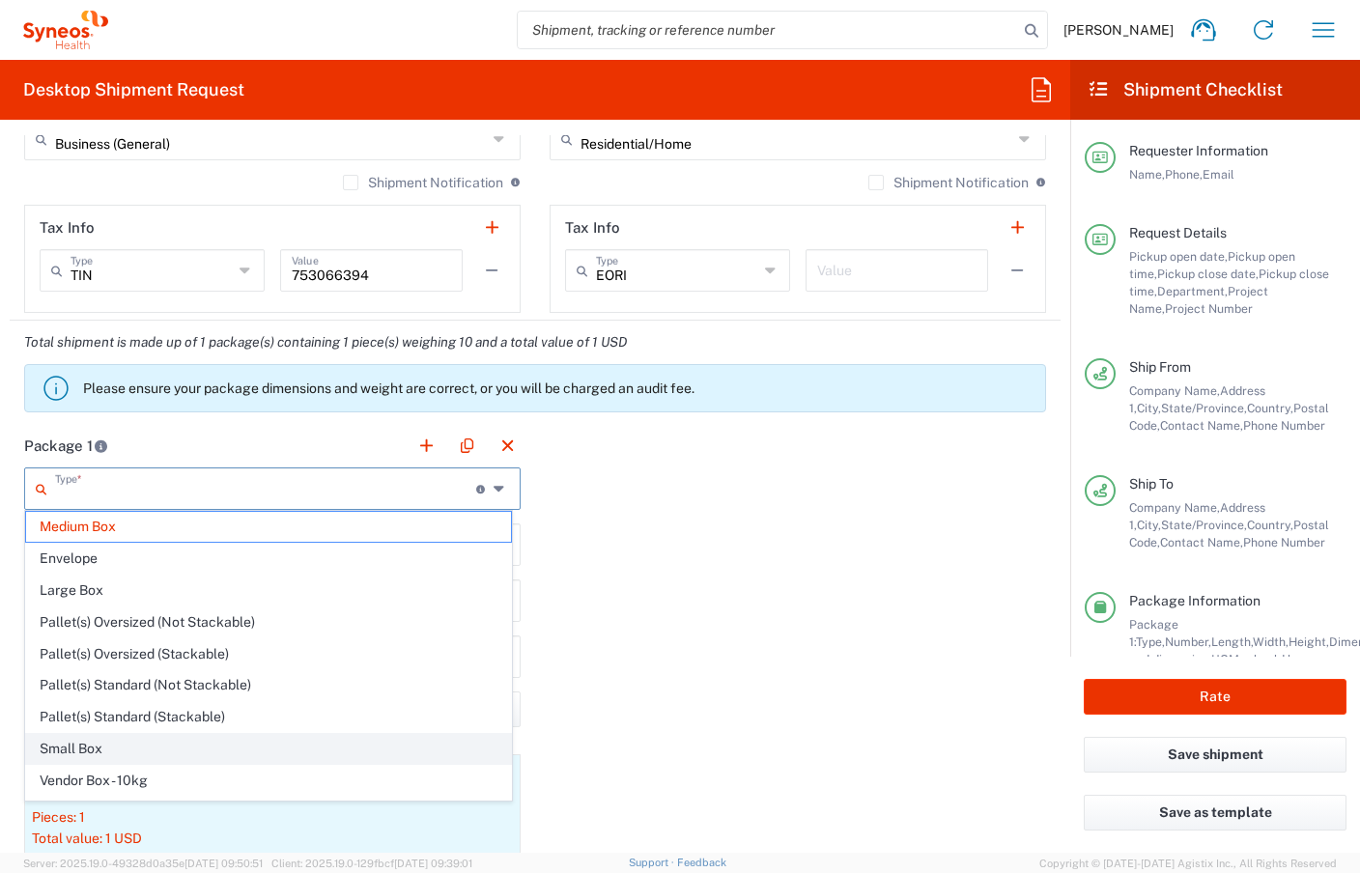
click at [104, 745] on span "Small Box" at bounding box center [268, 749] width 485 height 30
type input "Small Box"
type input "12.25"
type input "11"
type input "1.5"
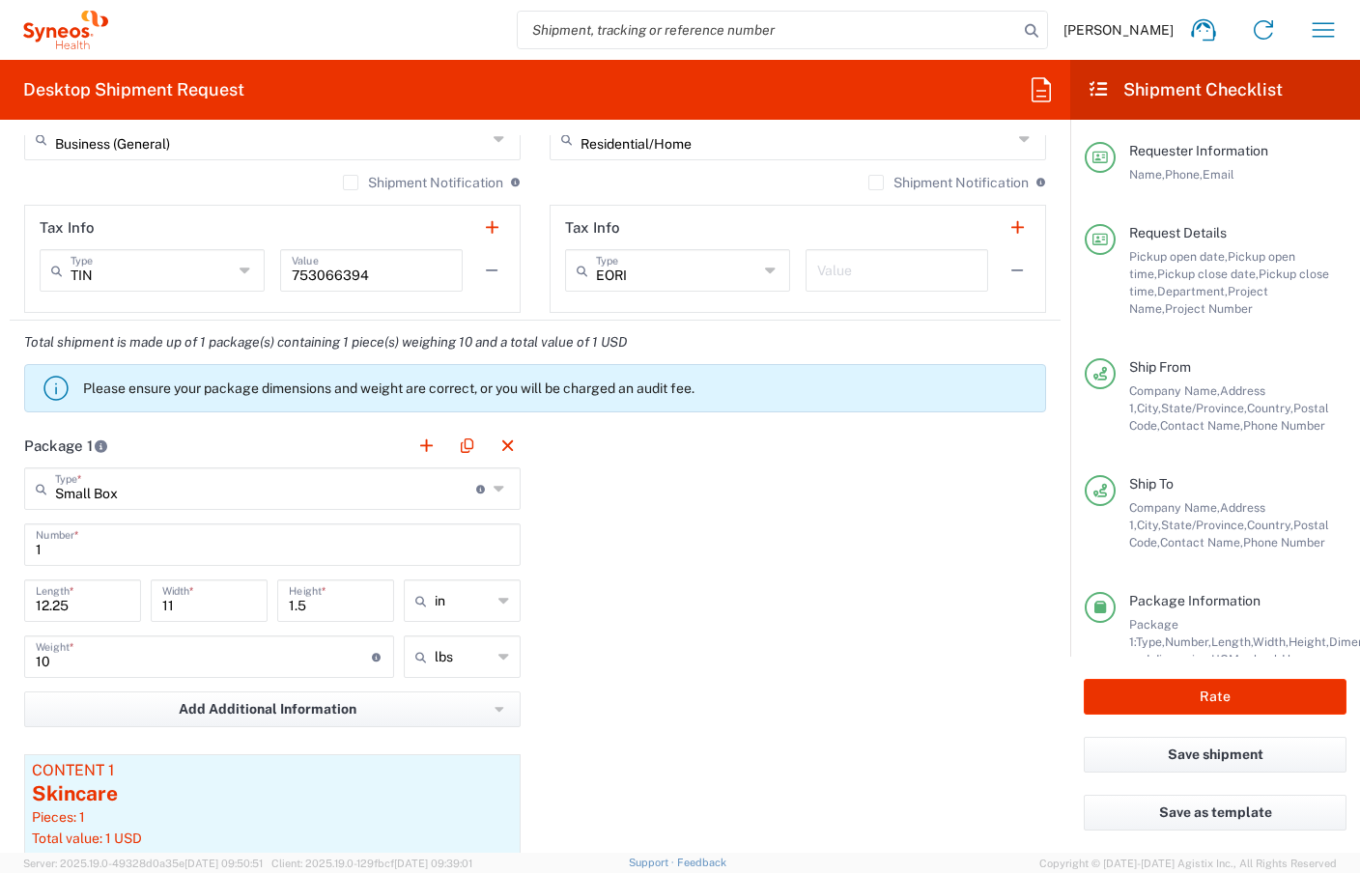
click at [618, 661] on div "Package 1 Small Box Type * Material used to package goods Medium Box Envelope L…" at bounding box center [535, 693] width 1051 height 538
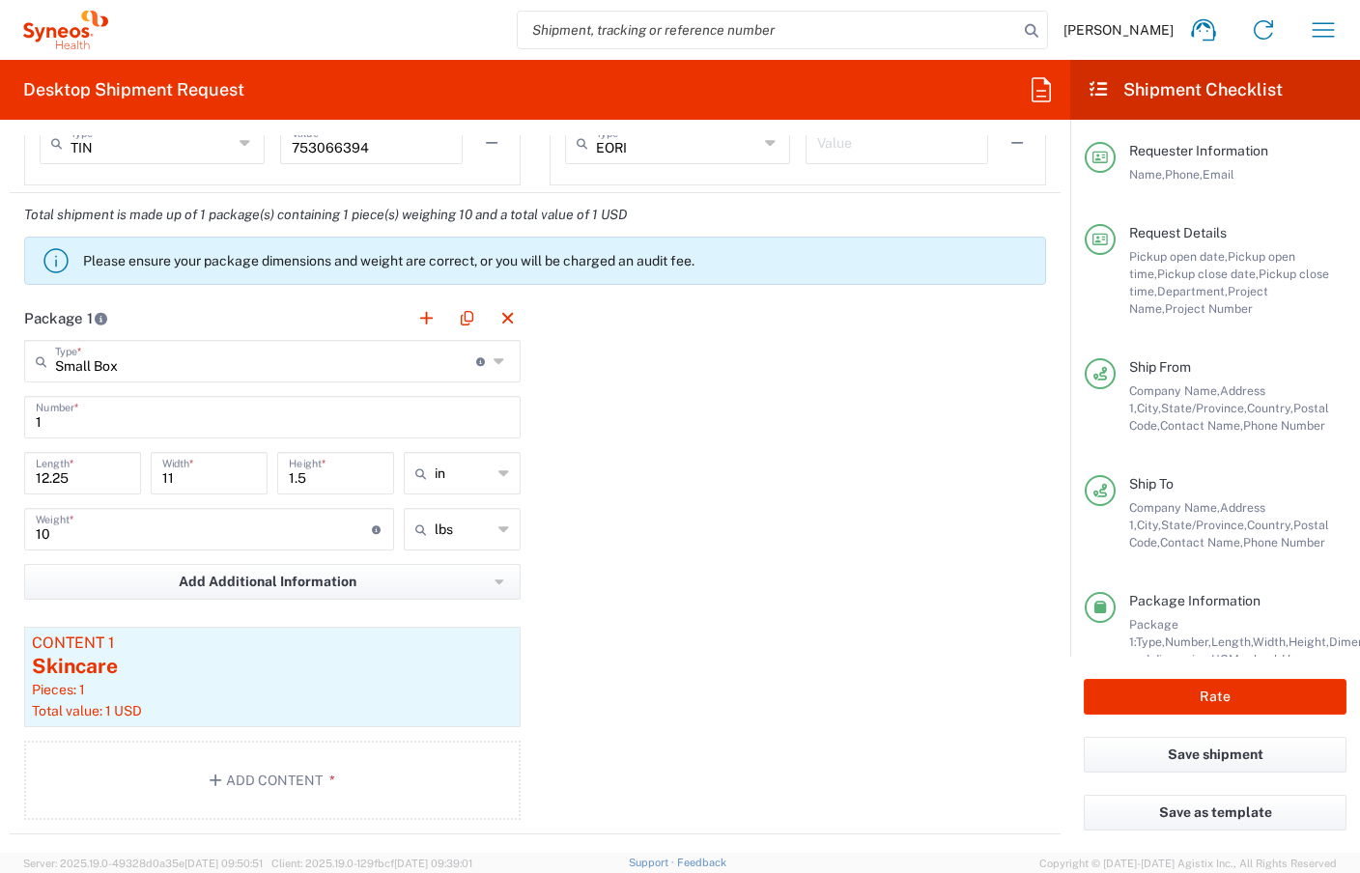
scroll to position [1561, 0]
click at [172, 534] on input "10" at bounding box center [204, 528] width 336 height 34
type input "1"
type input "5"
click at [564, 604] on div "Package 1 Small Box Type * Material used to package goods Medium Box Envelope L…" at bounding box center [535, 565] width 1051 height 538
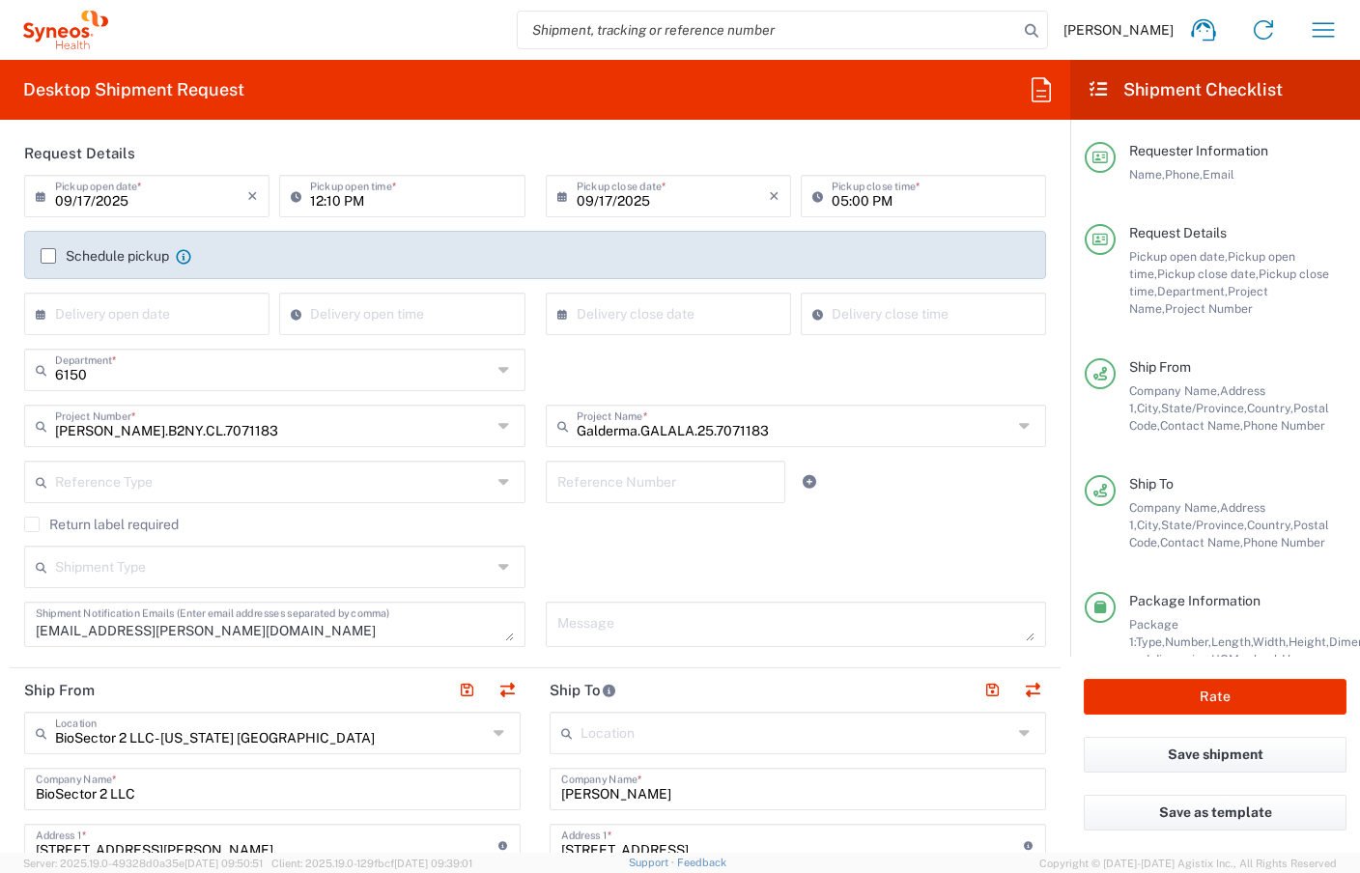
scroll to position [223, 0]
click at [1149, 700] on button "Rate" at bounding box center [1215, 697] width 263 height 36
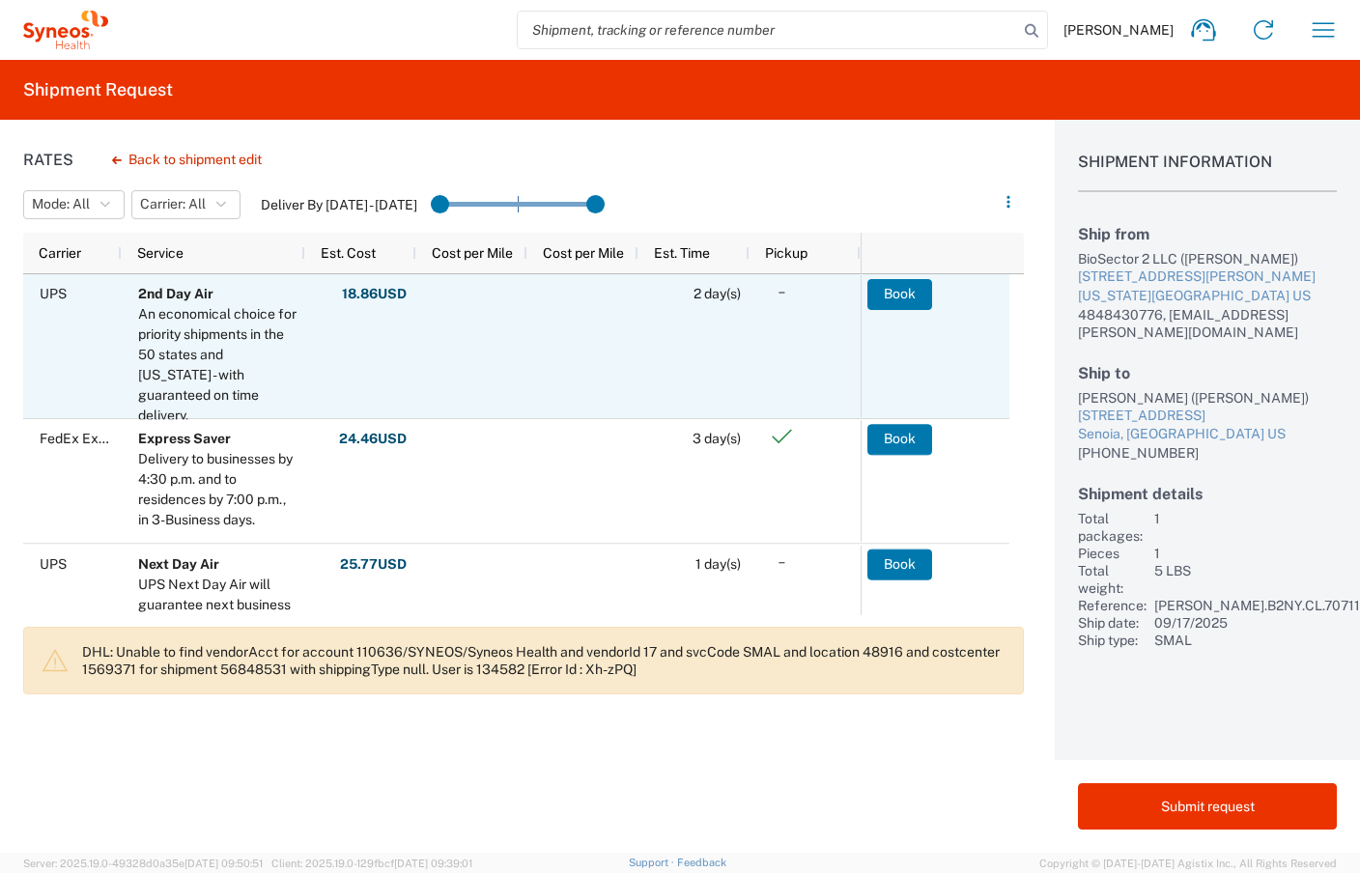
scroll to position [11, 0]
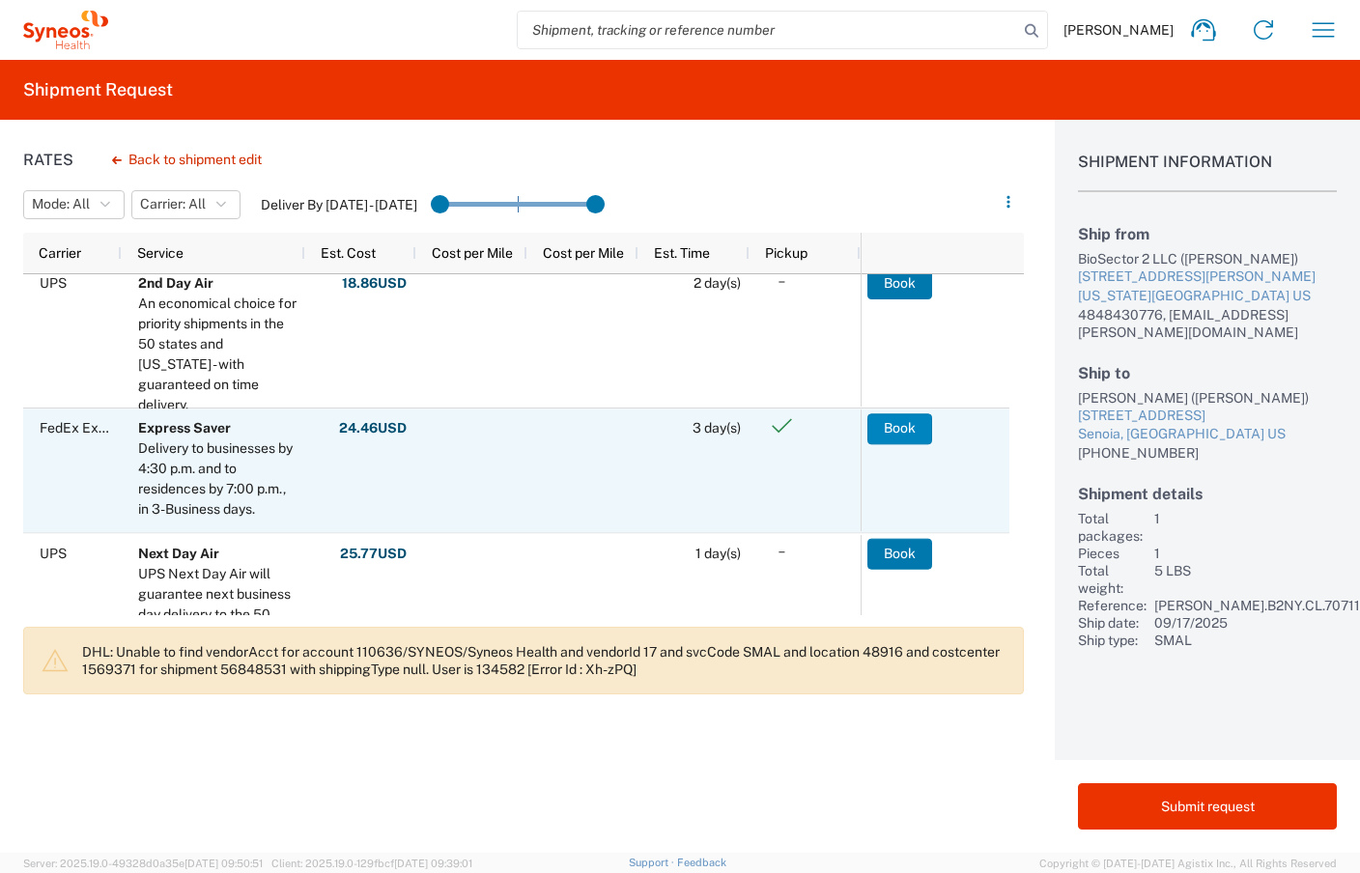
click at [893, 435] on button "Book" at bounding box center [899, 428] width 65 height 31
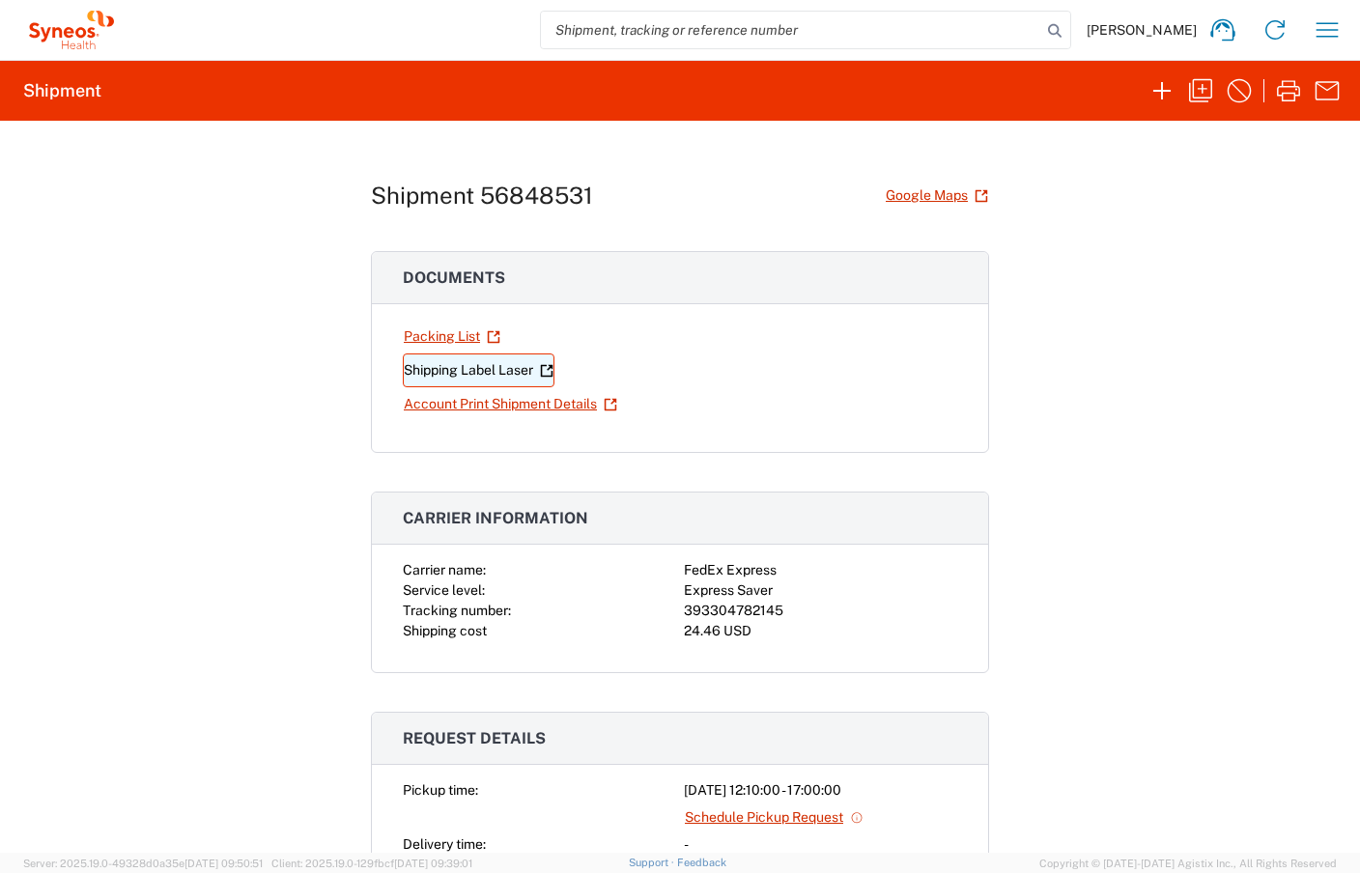
click at [478, 367] on link "Shipping Label Laser" at bounding box center [479, 370] width 152 height 34
click at [695, 609] on div "393304782145" at bounding box center [820, 611] width 273 height 20
copy div "393304782145"
click at [217, 765] on div "Shipment 56848531 Google Maps Documents Packing List Shipping Label Laser Accou…" at bounding box center [680, 487] width 1360 height 732
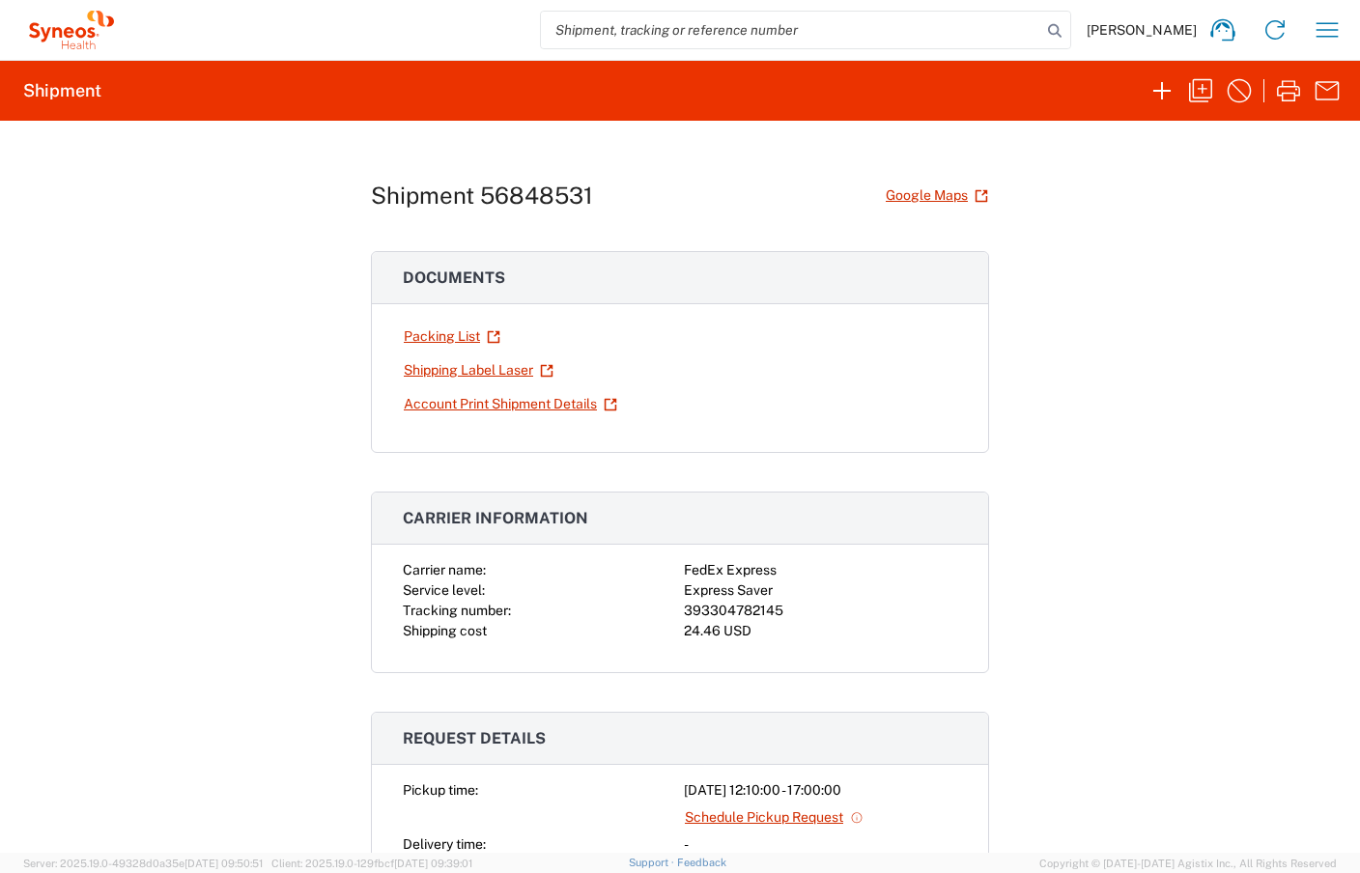
click at [353, 482] on div "Shipment 56848531 Google Maps Documents Packing List Shipping Label Laser Accou…" at bounding box center [680, 487] width 1360 height 732
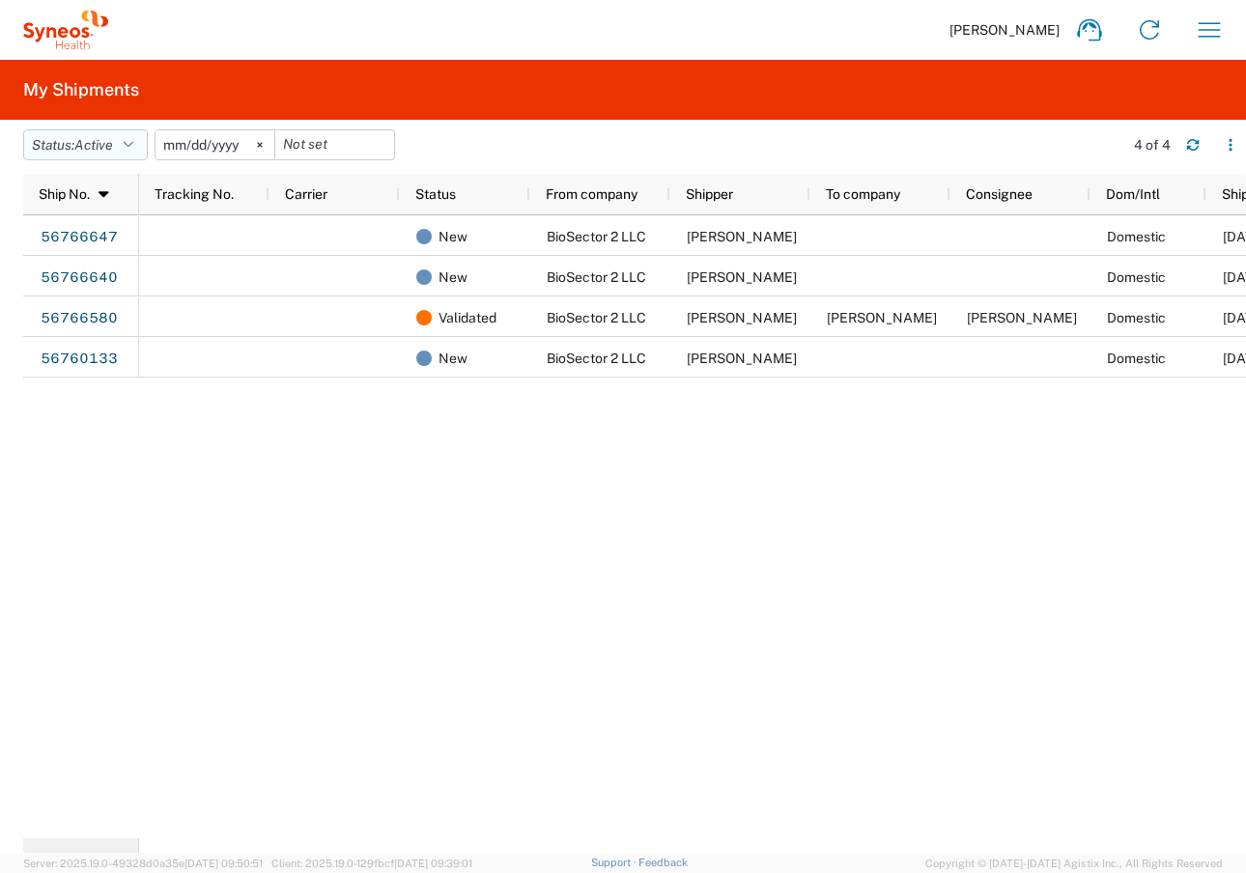
click at [132, 146] on icon "button" at bounding box center [129, 145] width 10 height 14
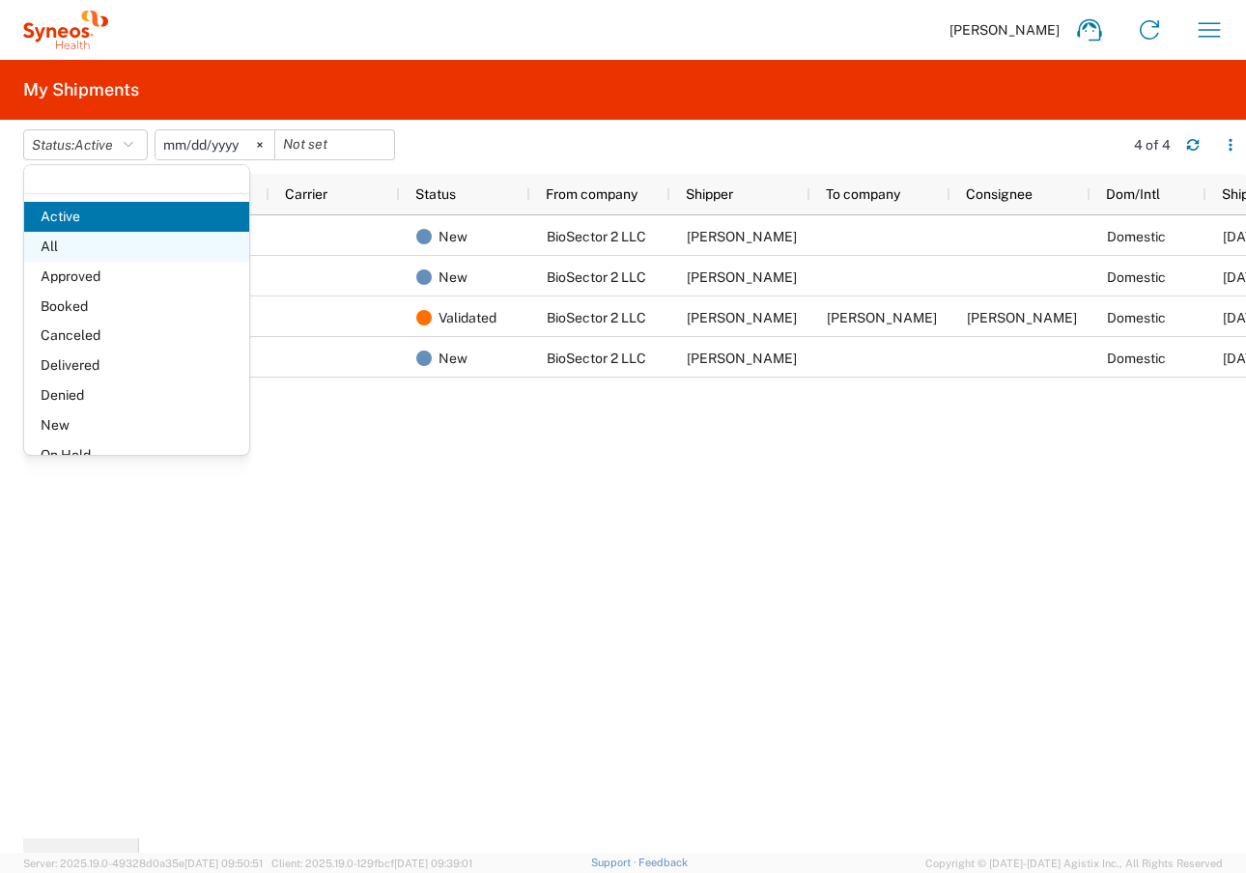
click at [87, 246] on span "All" at bounding box center [136, 247] width 225 height 30
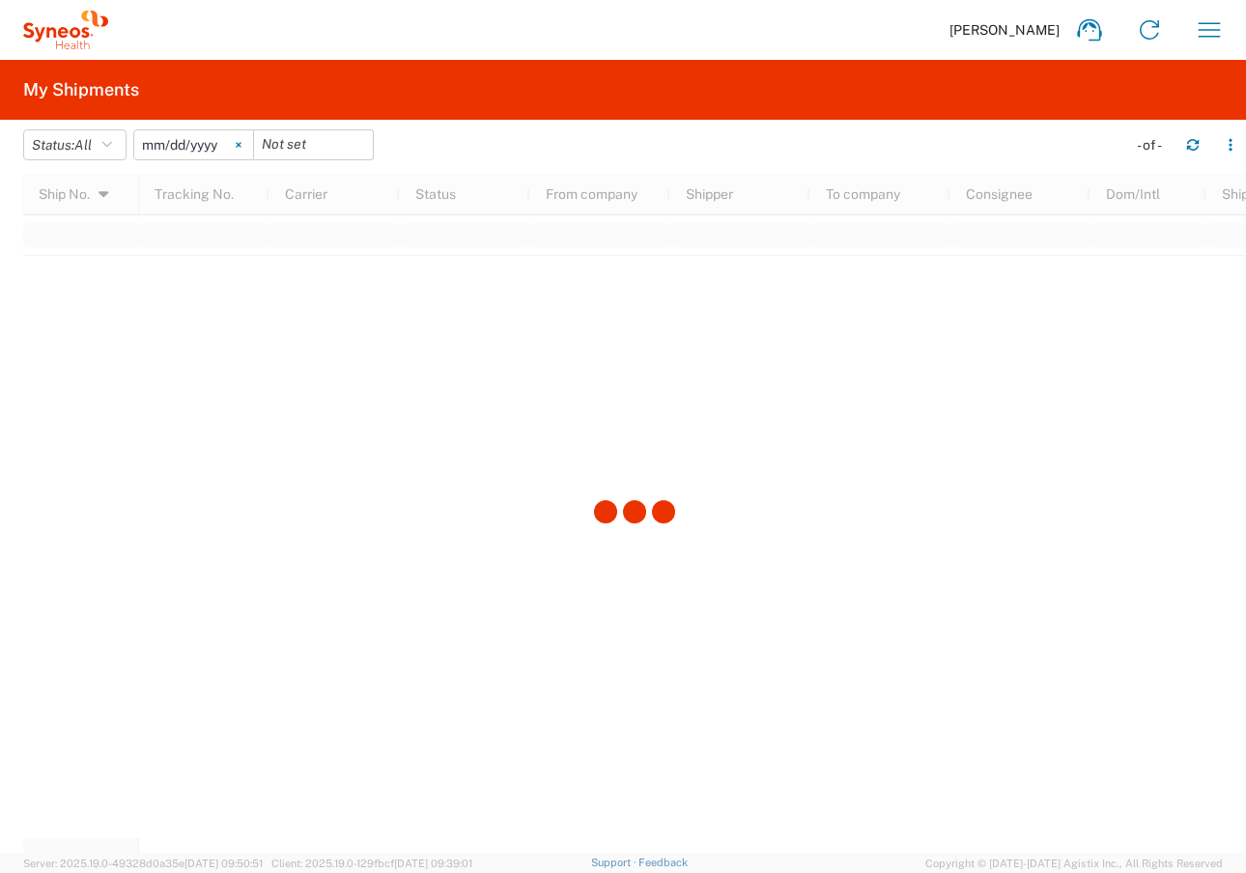
click at [240, 144] on icon at bounding box center [238, 145] width 5 height 5
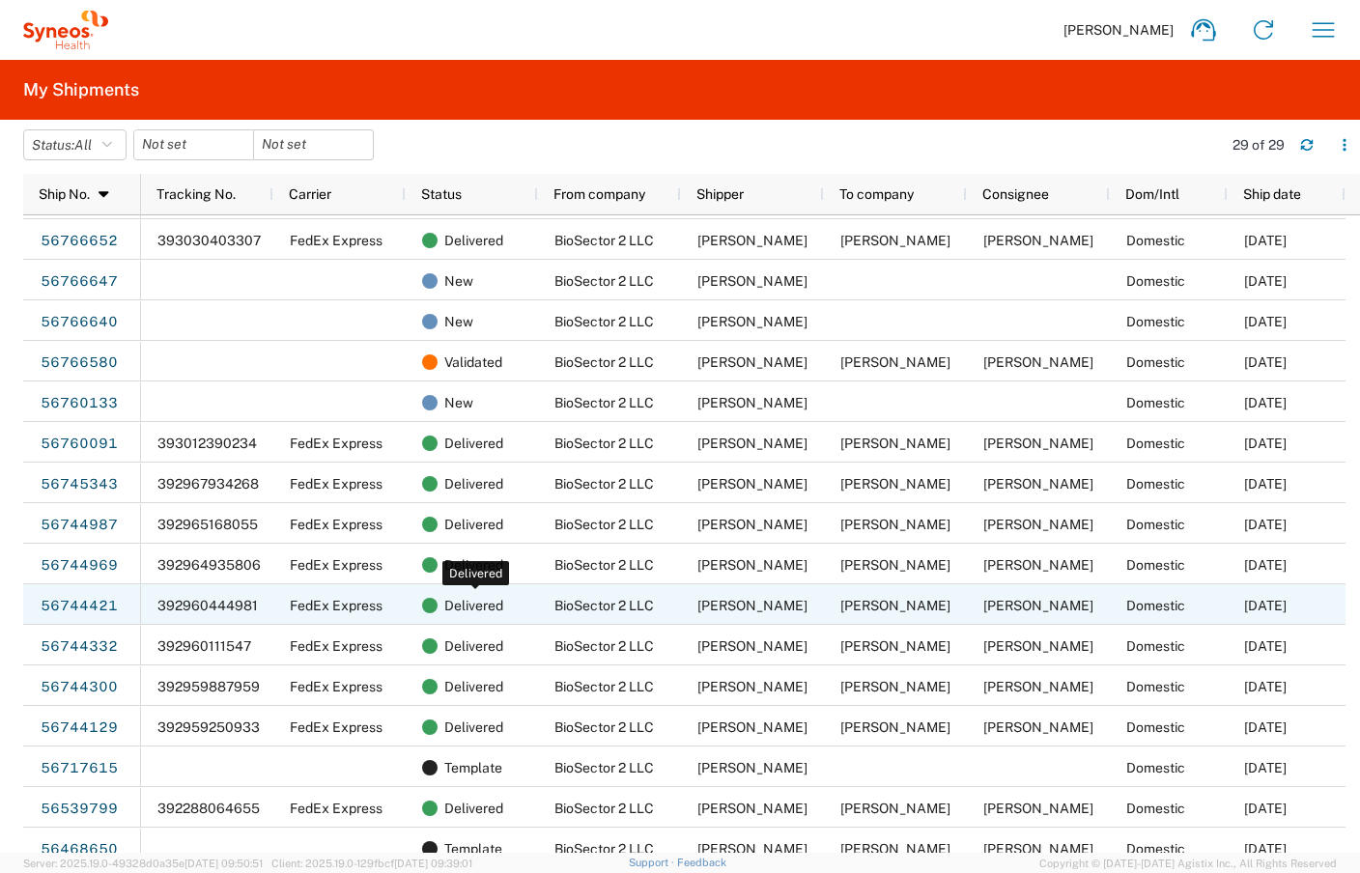
scroll to position [240, 0]
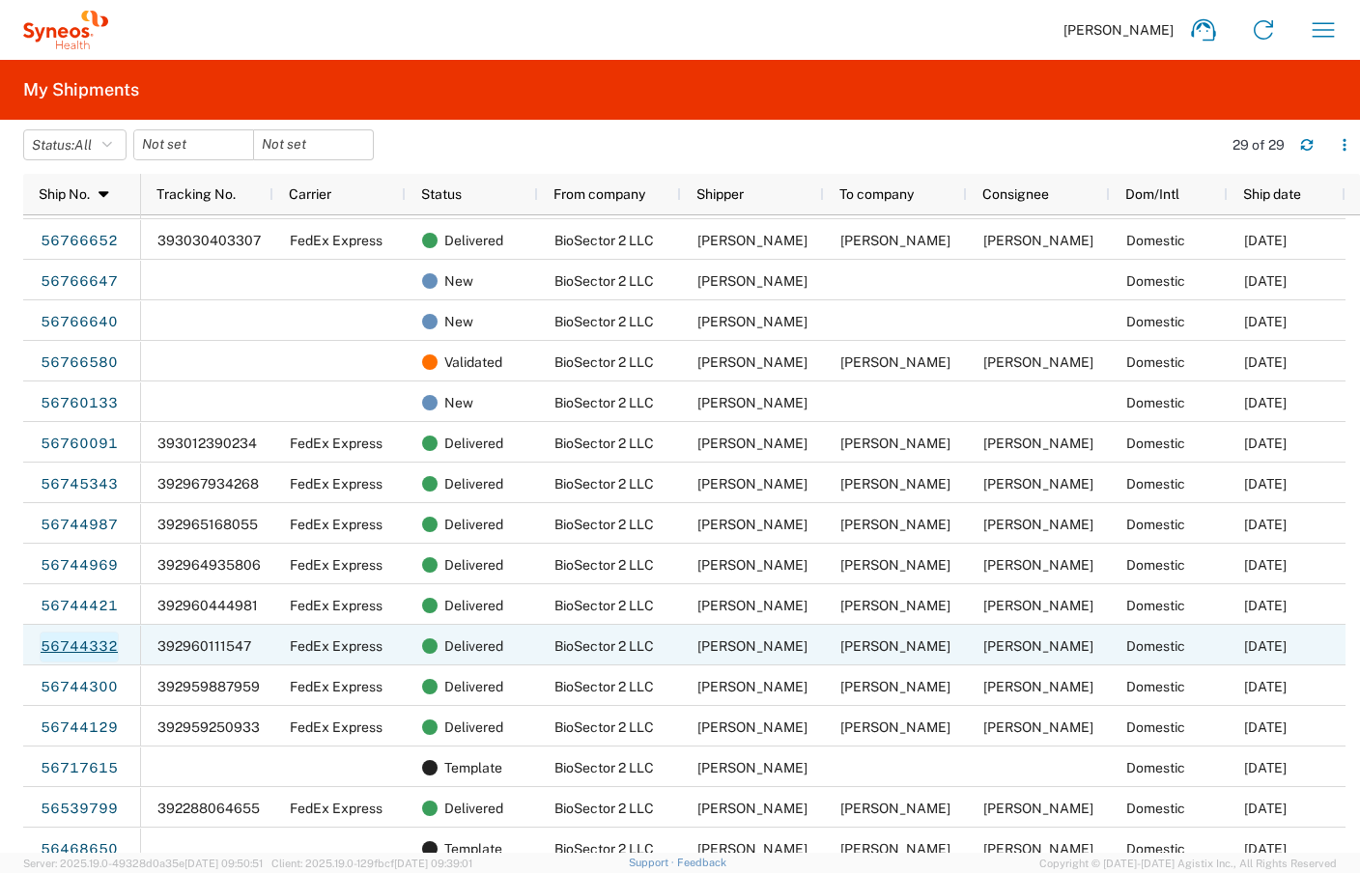
click at [92, 636] on link "56744332" at bounding box center [79, 647] width 79 height 31
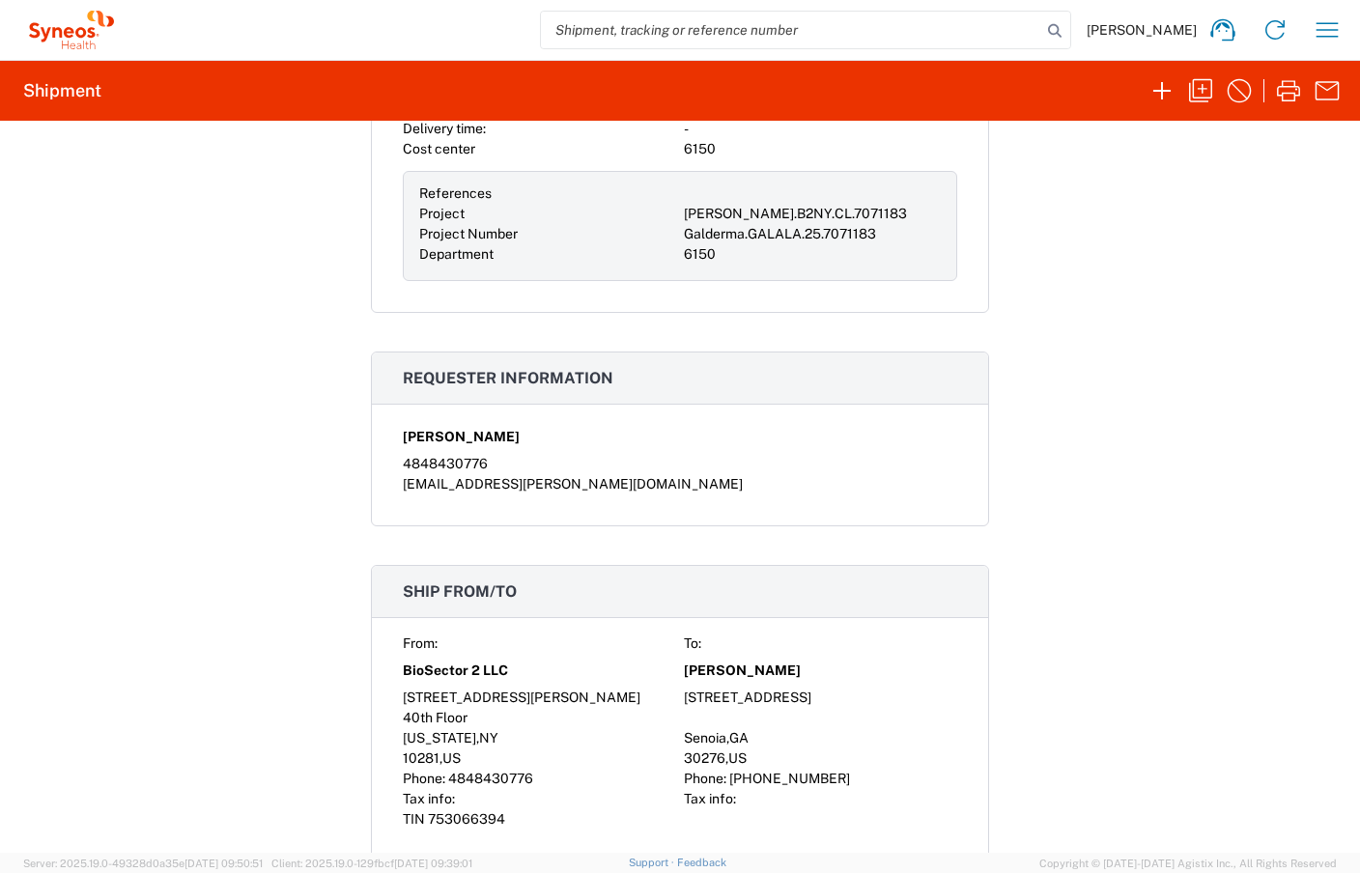
scroll to position [680, 0]
click at [731, 691] on div "[STREET_ADDRESS]" at bounding box center [820, 700] width 273 height 20
copy div "[STREET_ADDRESS]"
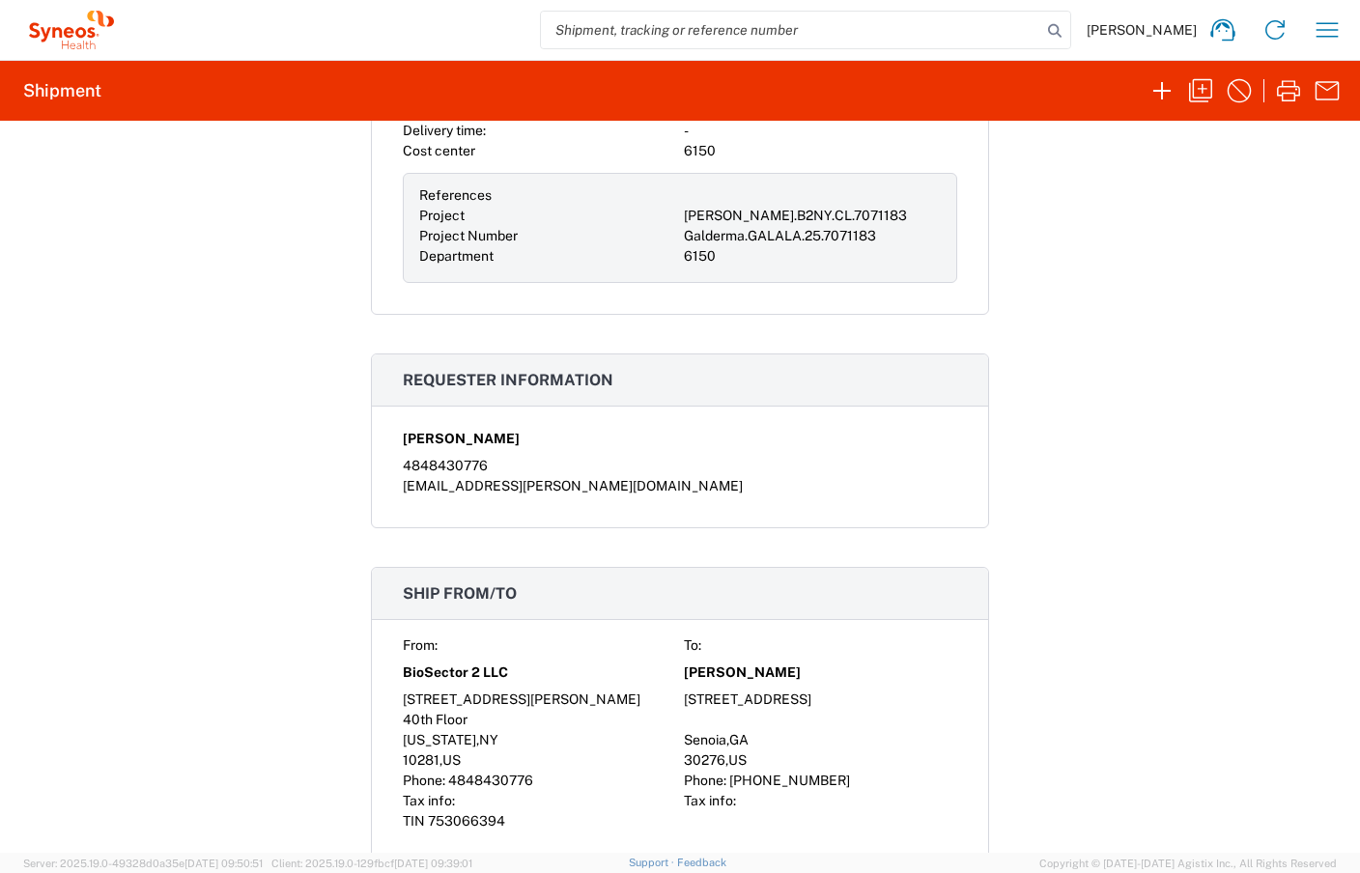
click at [695, 737] on span "Senoia" at bounding box center [705, 739] width 42 height 15
copy span "Senoia"
click at [690, 750] on div "30276 , [GEOGRAPHIC_DATA]" at bounding box center [820, 760] width 273 height 20
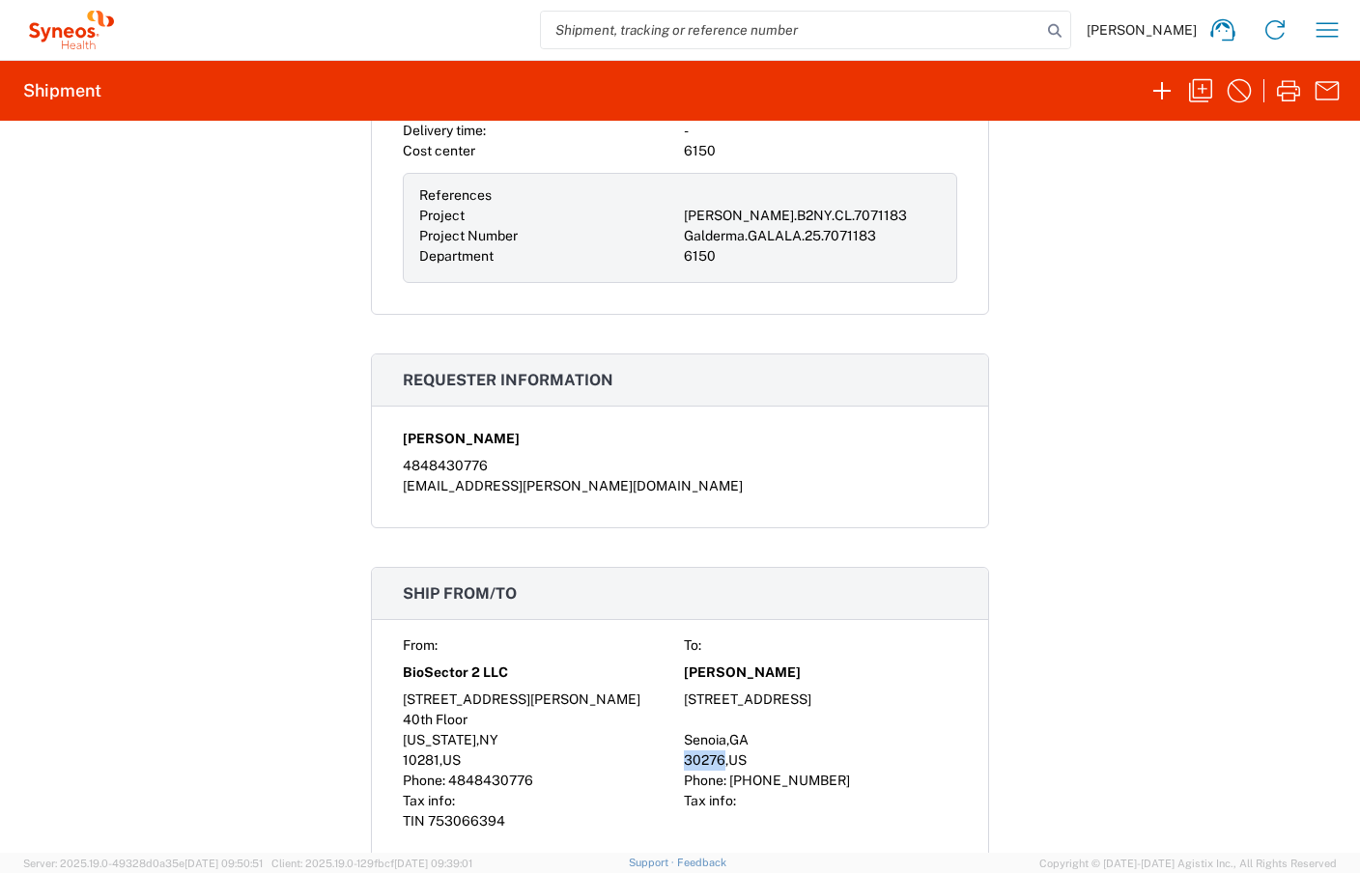
copy span "30276"
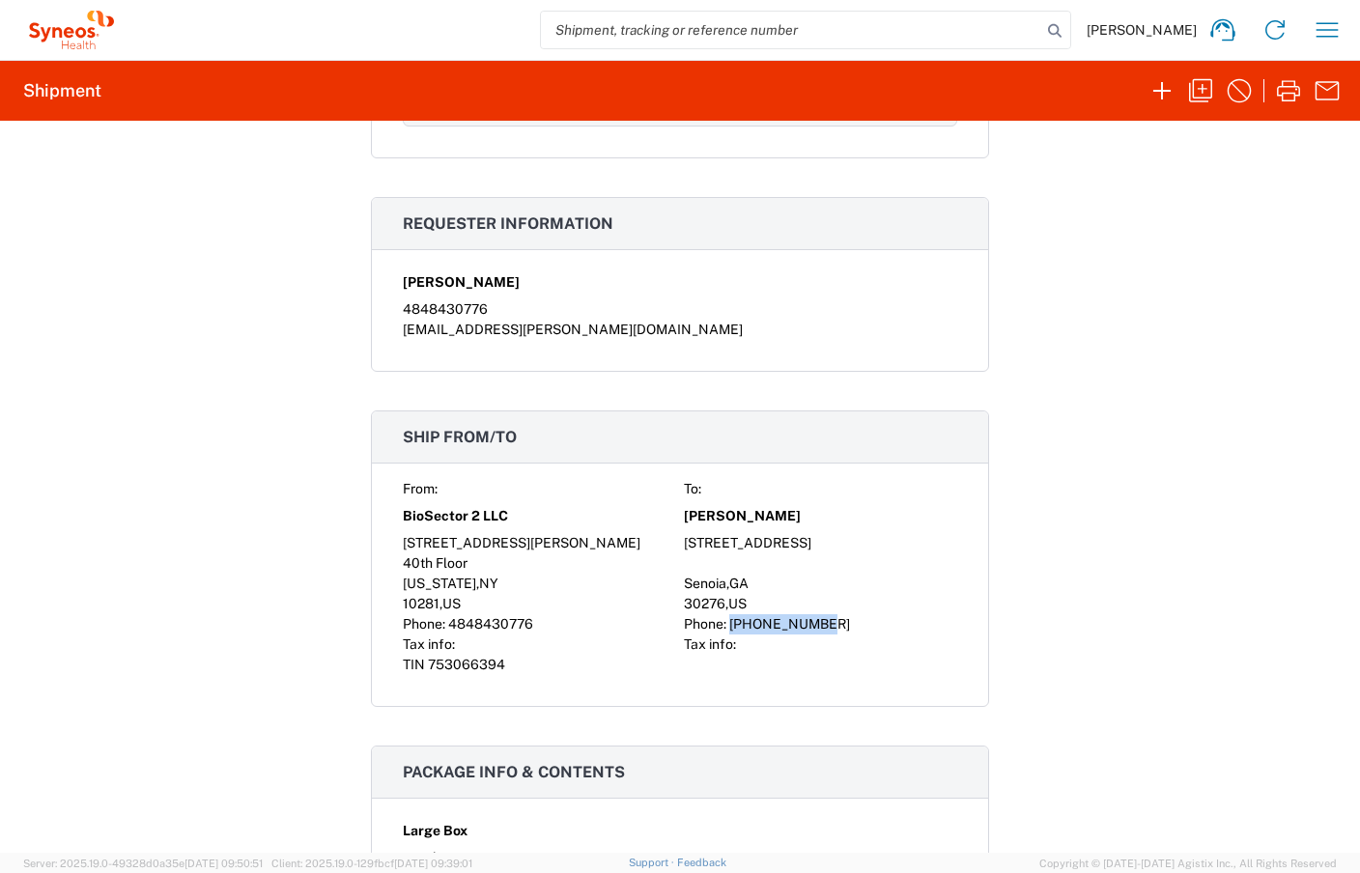
drag, startPoint x: 721, startPoint y: 615, endPoint x: 877, endPoint y: 627, distance: 155.9
click at [877, 627] on div "Phone: [PHONE_NUMBER]" at bounding box center [820, 624] width 273 height 20
copy span "[PHONE_NUMBER]"
